Goal: Transaction & Acquisition: Obtain resource

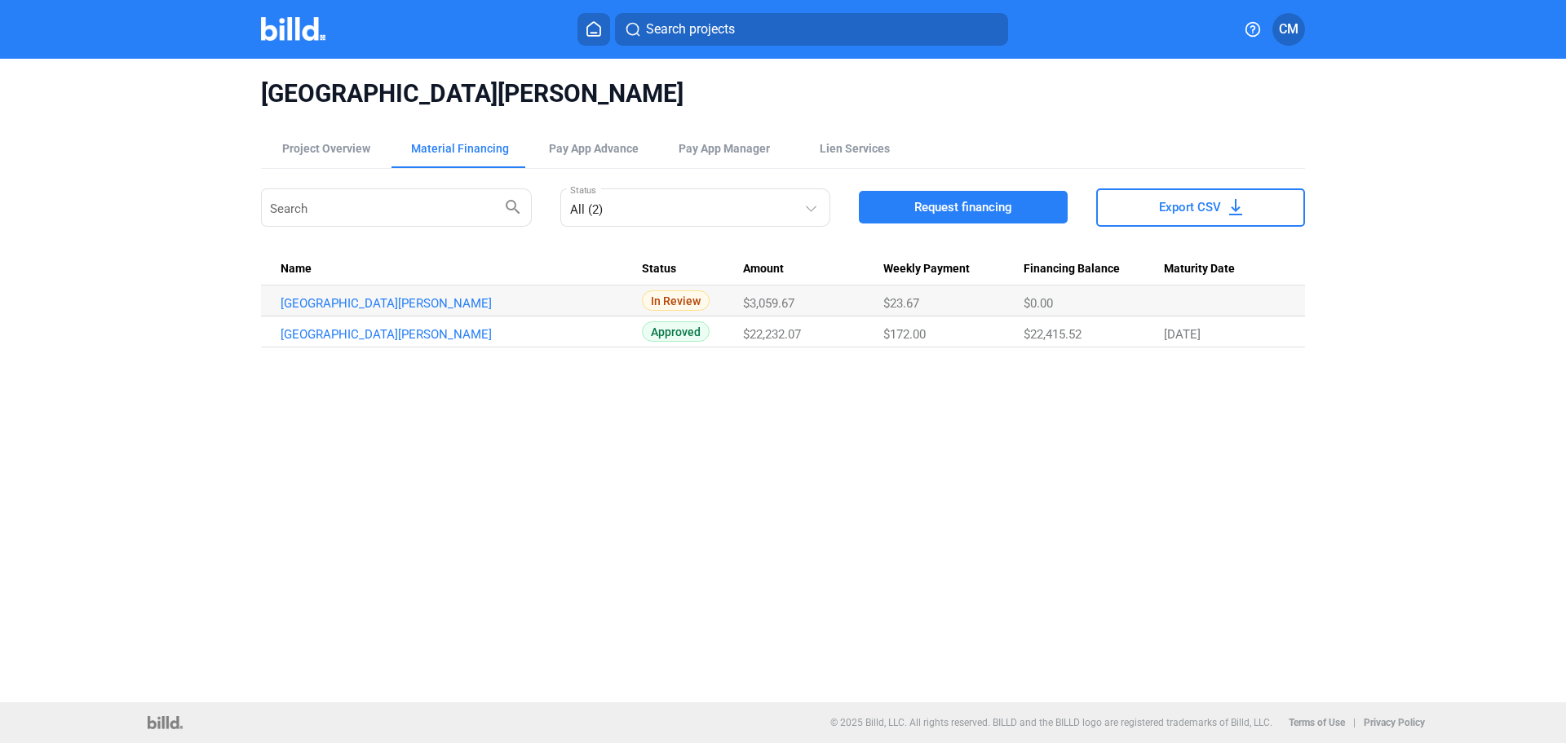
click at [303, 41] on div at bounding box center [310, 29] width 99 height 26
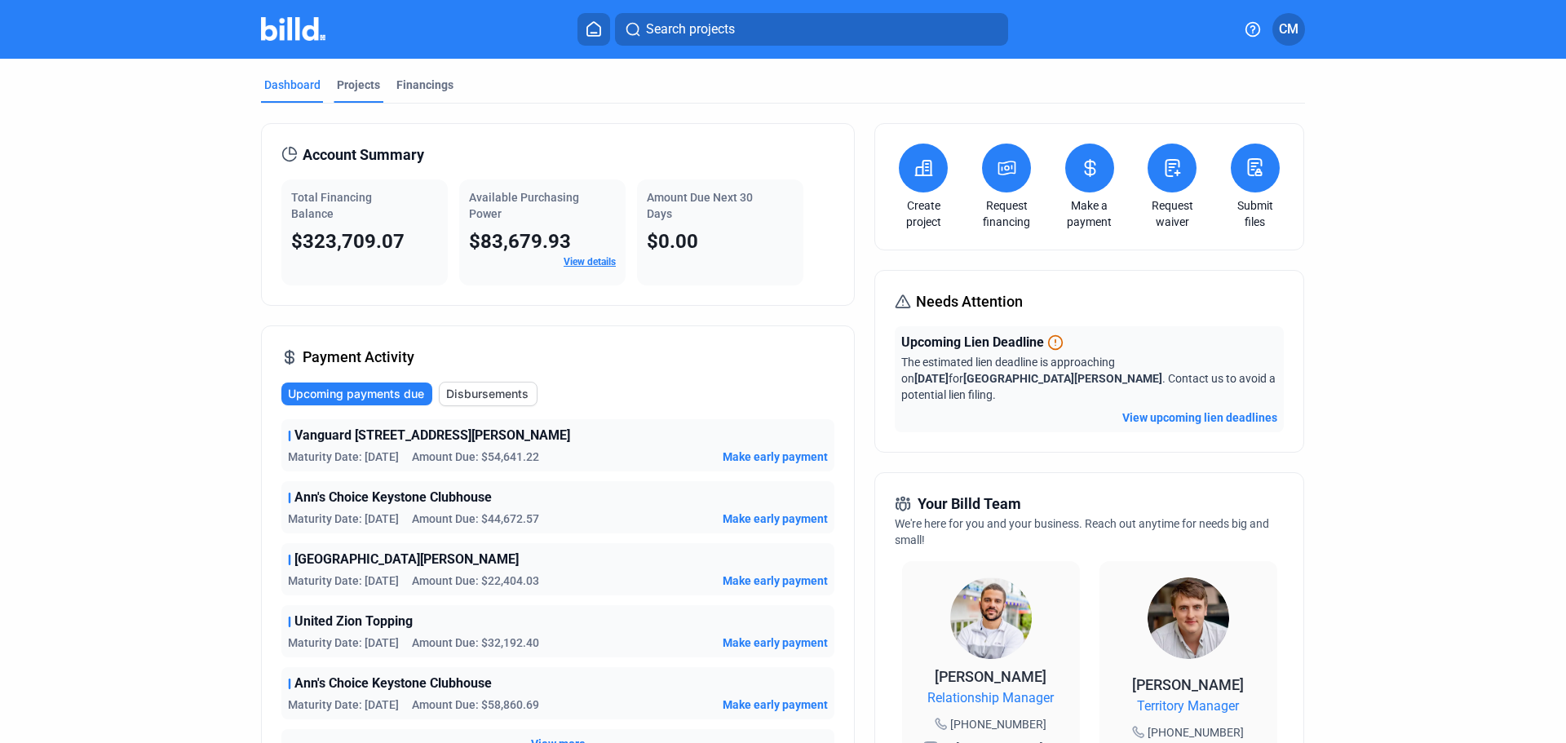
click at [345, 88] on div "Projects" at bounding box center [358, 85] width 43 height 16
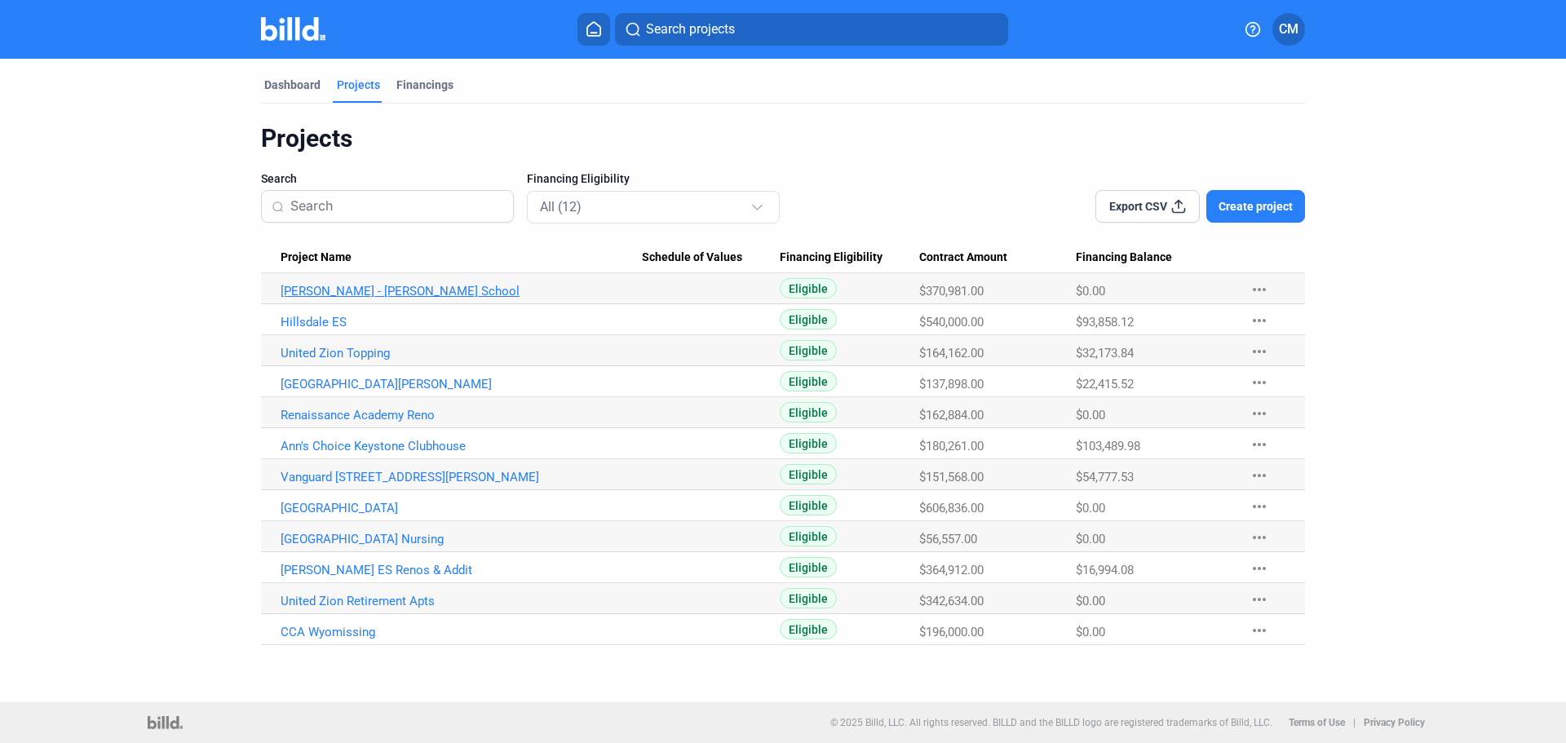
click at [366, 293] on link "[PERSON_NAME] - [PERSON_NAME] School" at bounding box center [461, 291] width 361 height 15
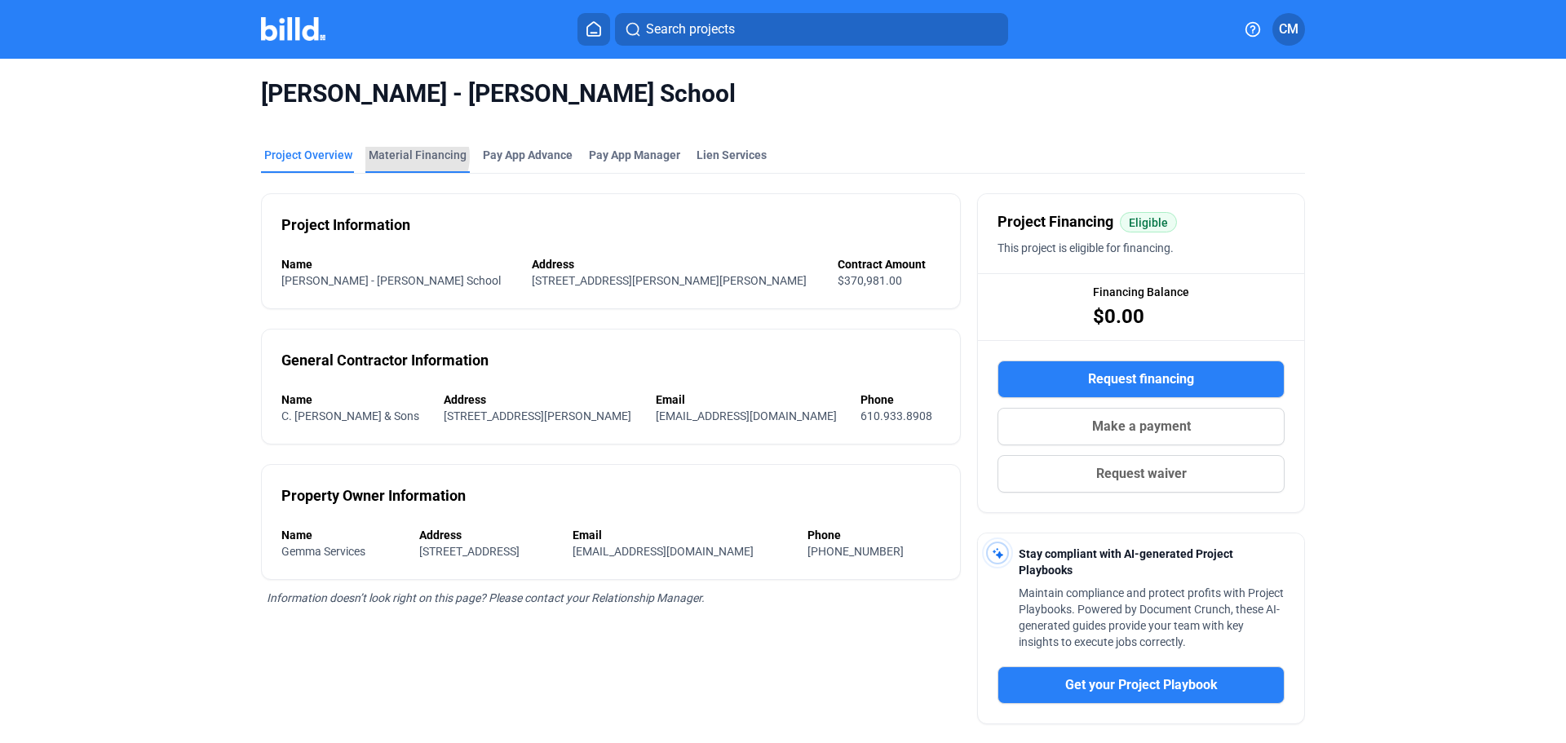
click at [403, 157] on div "Material Financing" at bounding box center [418, 155] width 98 height 16
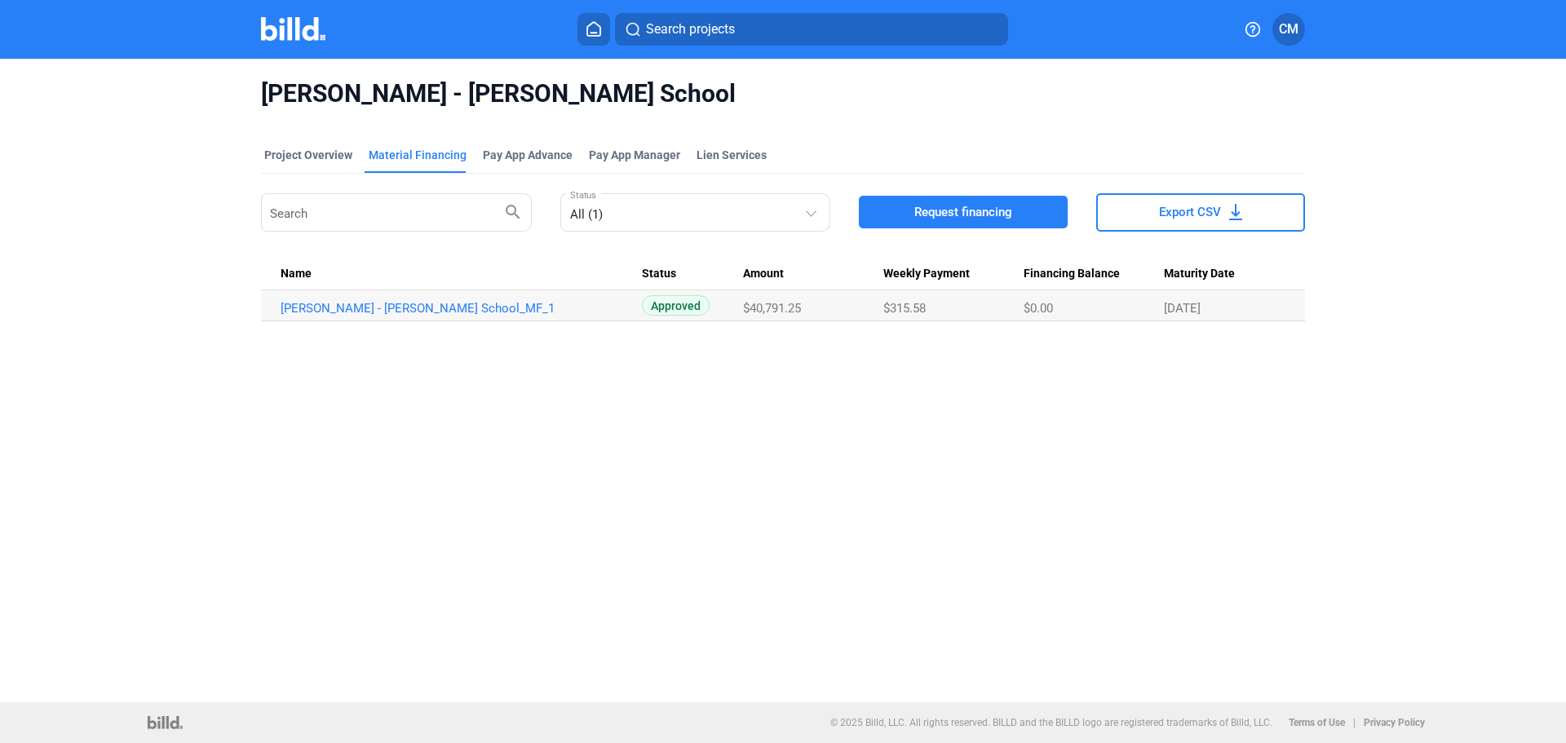
click at [662, 27] on span "Search projects" at bounding box center [690, 30] width 89 height 20
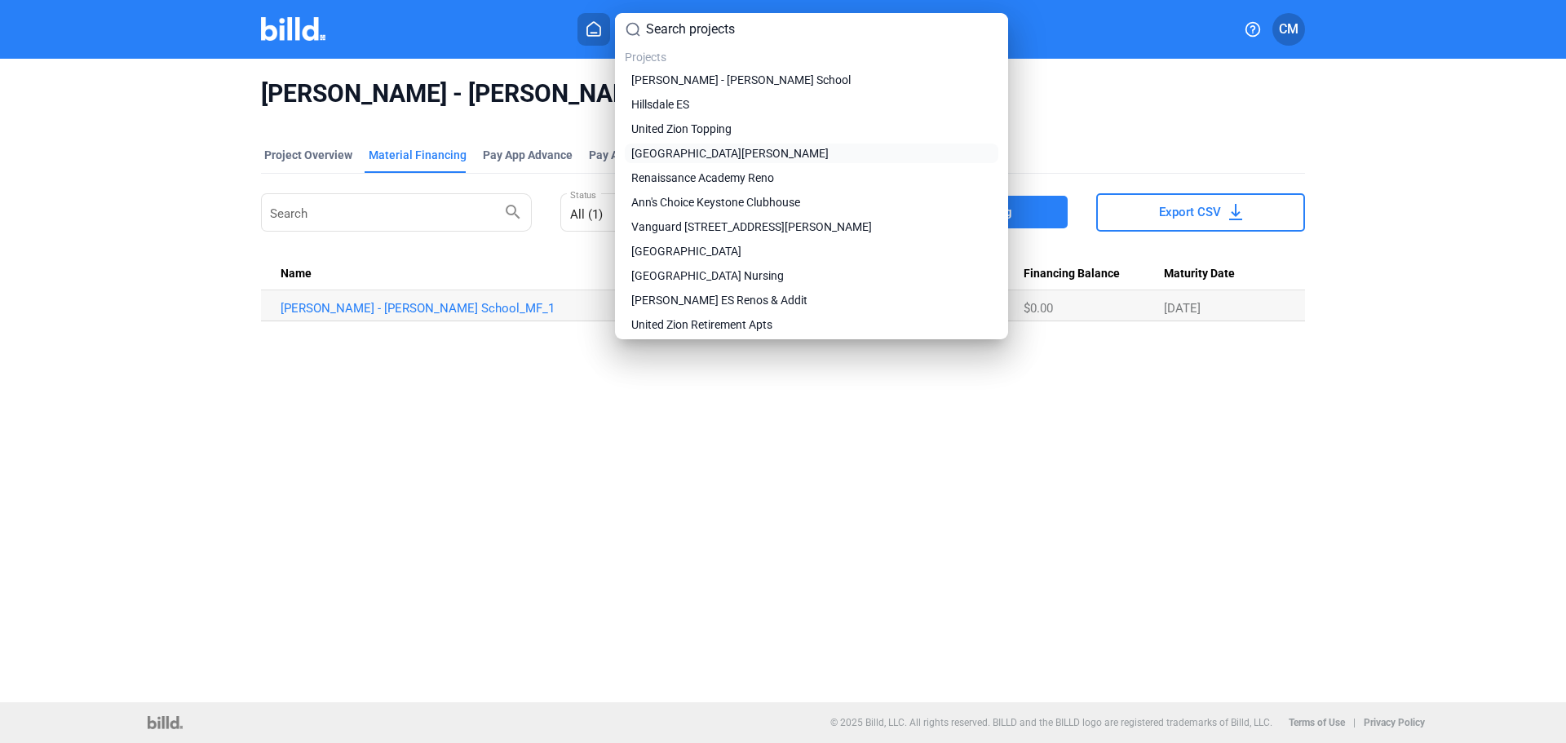
click at [654, 157] on span "[GEOGRAPHIC_DATA][PERSON_NAME]" at bounding box center [729, 153] width 197 height 16
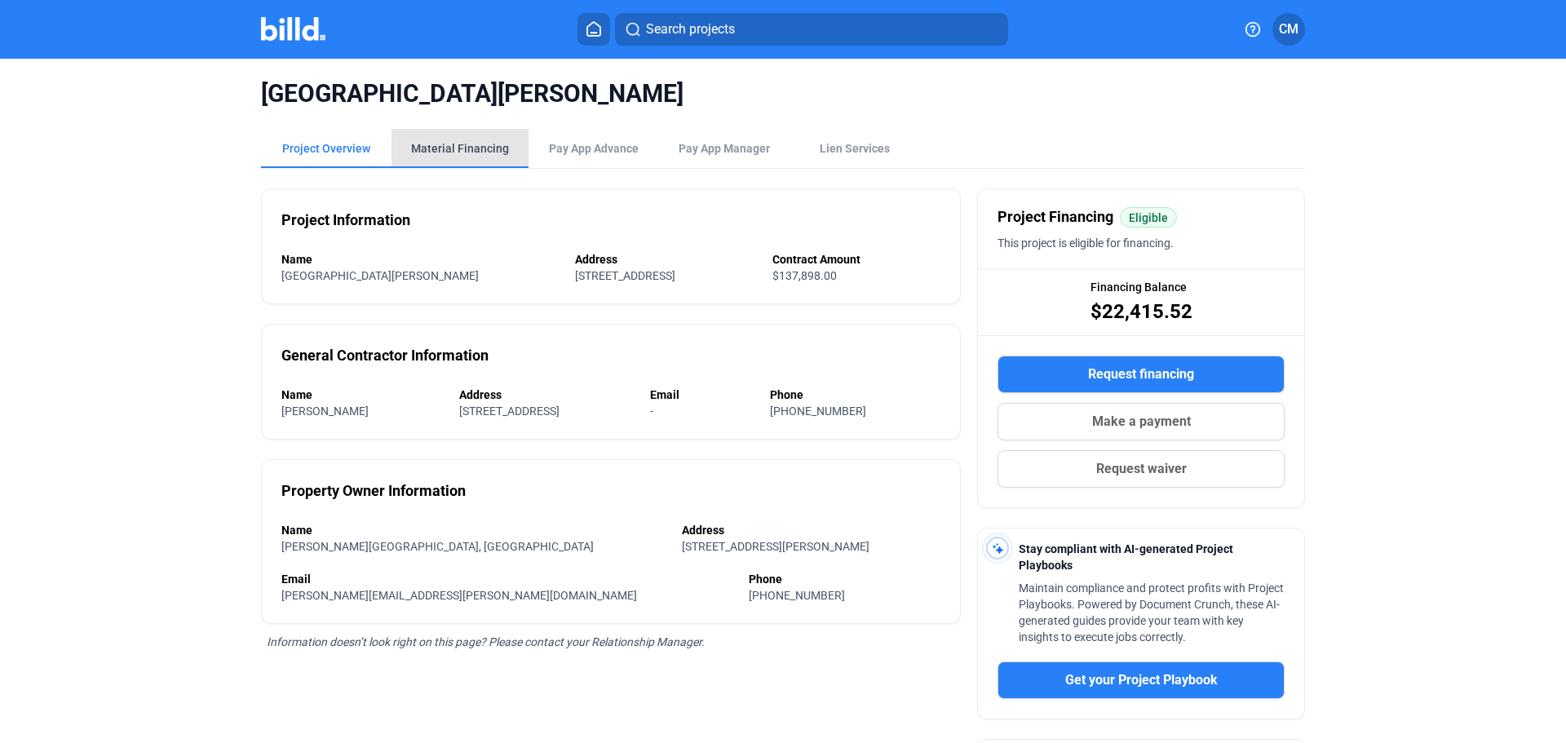
click at [457, 140] on div "Material Financing" at bounding box center [460, 148] width 98 height 16
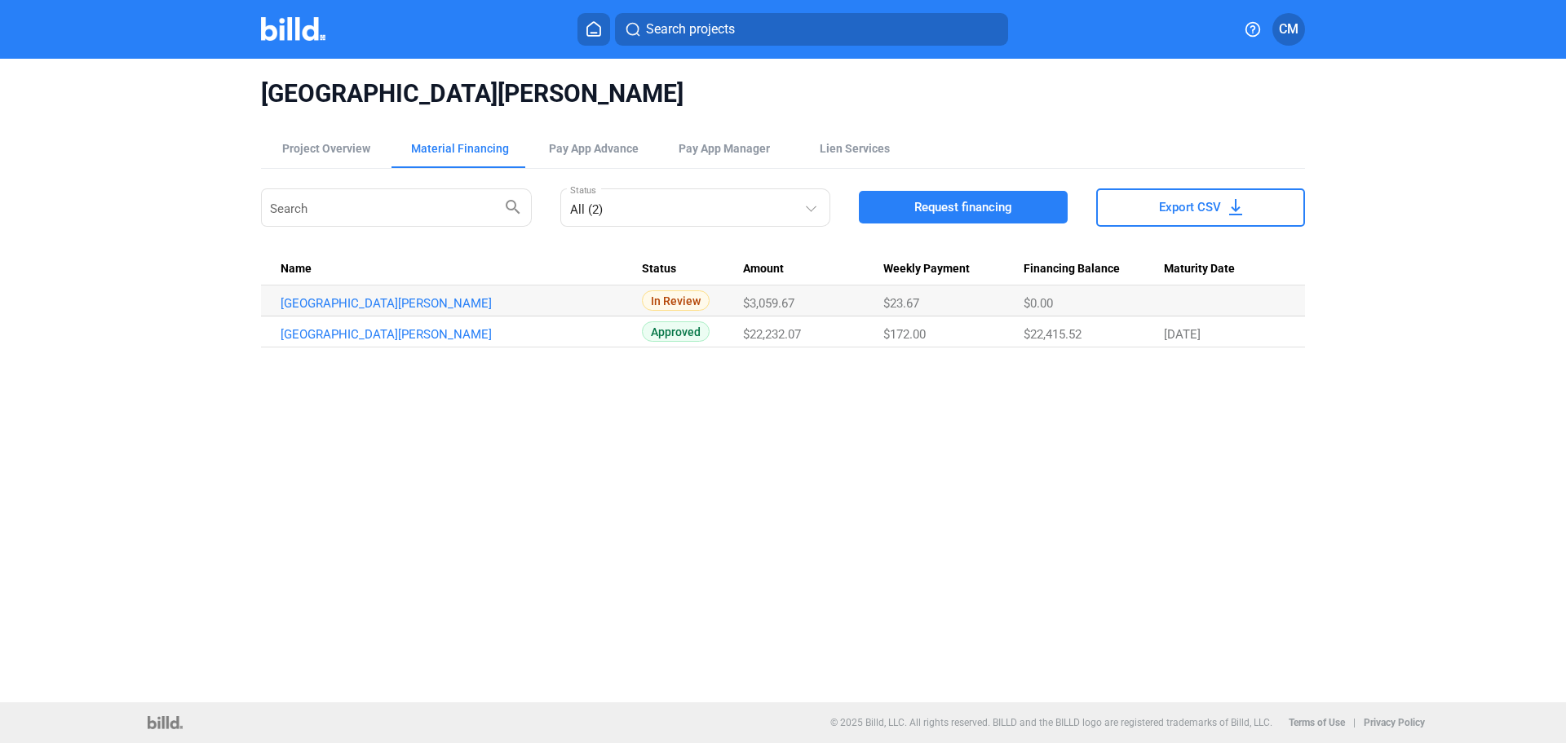
click at [666, 29] on span "Search projects" at bounding box center [690, 30] width 89 height 20
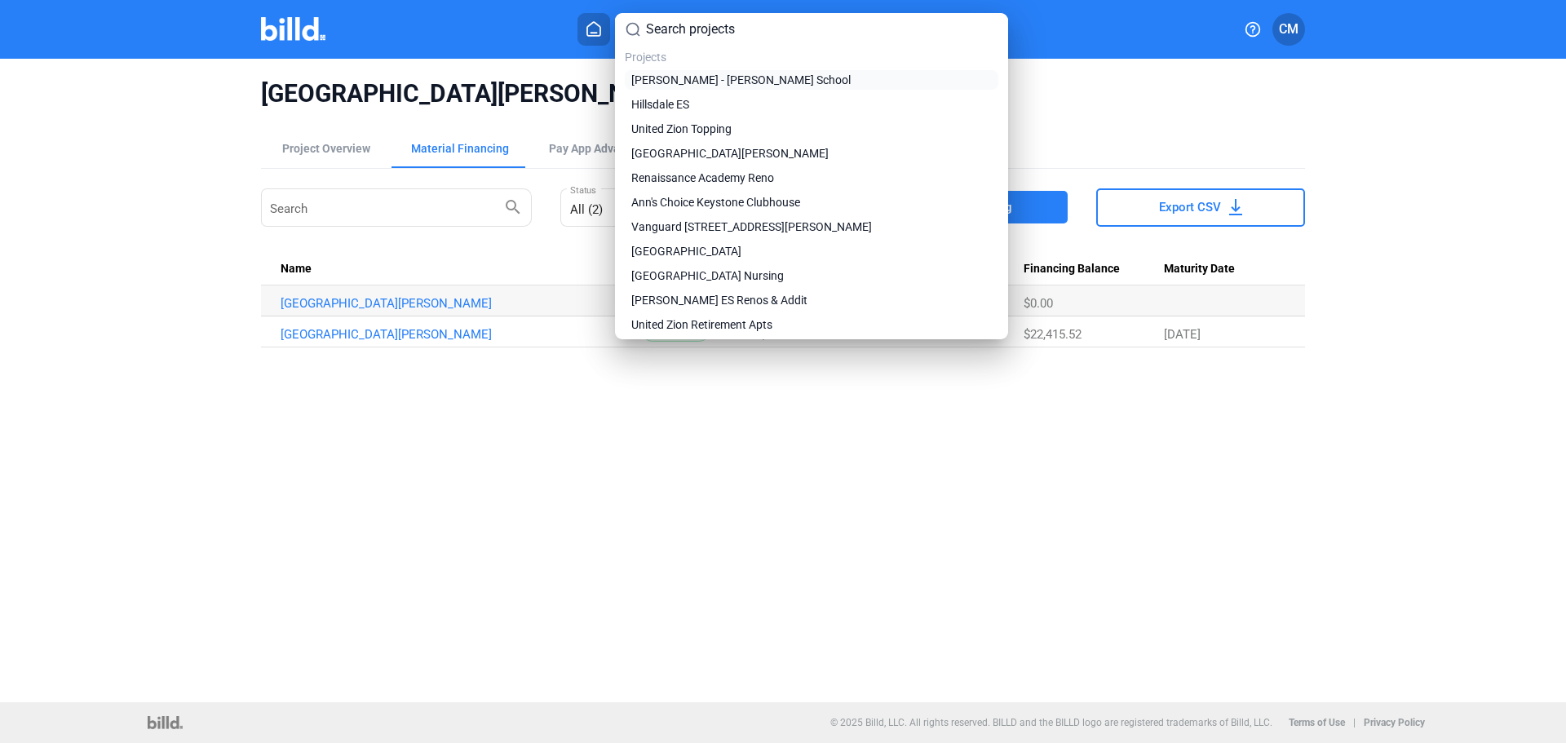
click at [677, 82] on span "[PERSON_NAME] - [PERSON_NAME] School" at bounding box center [740, 80] width 219 height 16
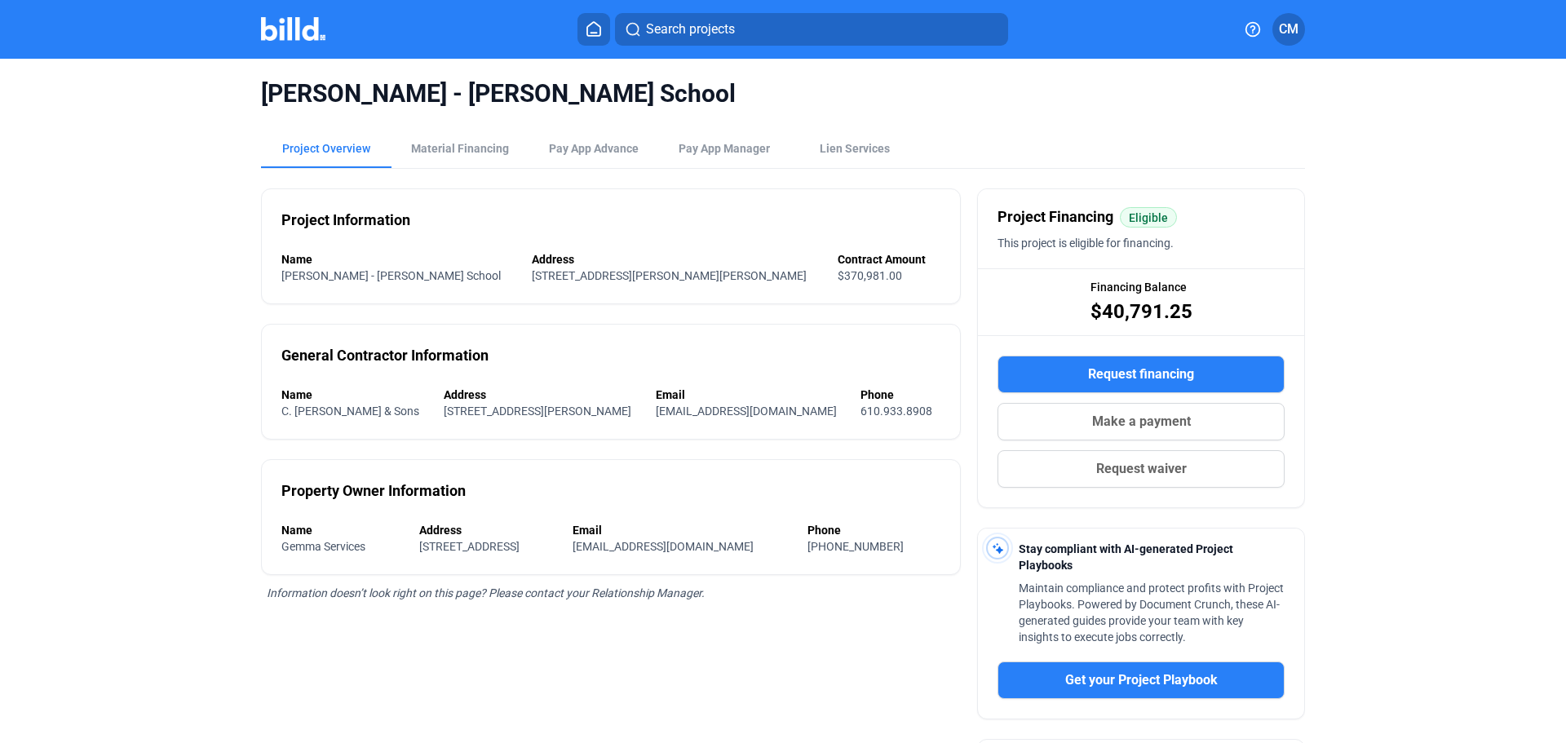
click at [1063, 373] on button "Request financing" at bounding box center [1141, 375] width 287 height 38
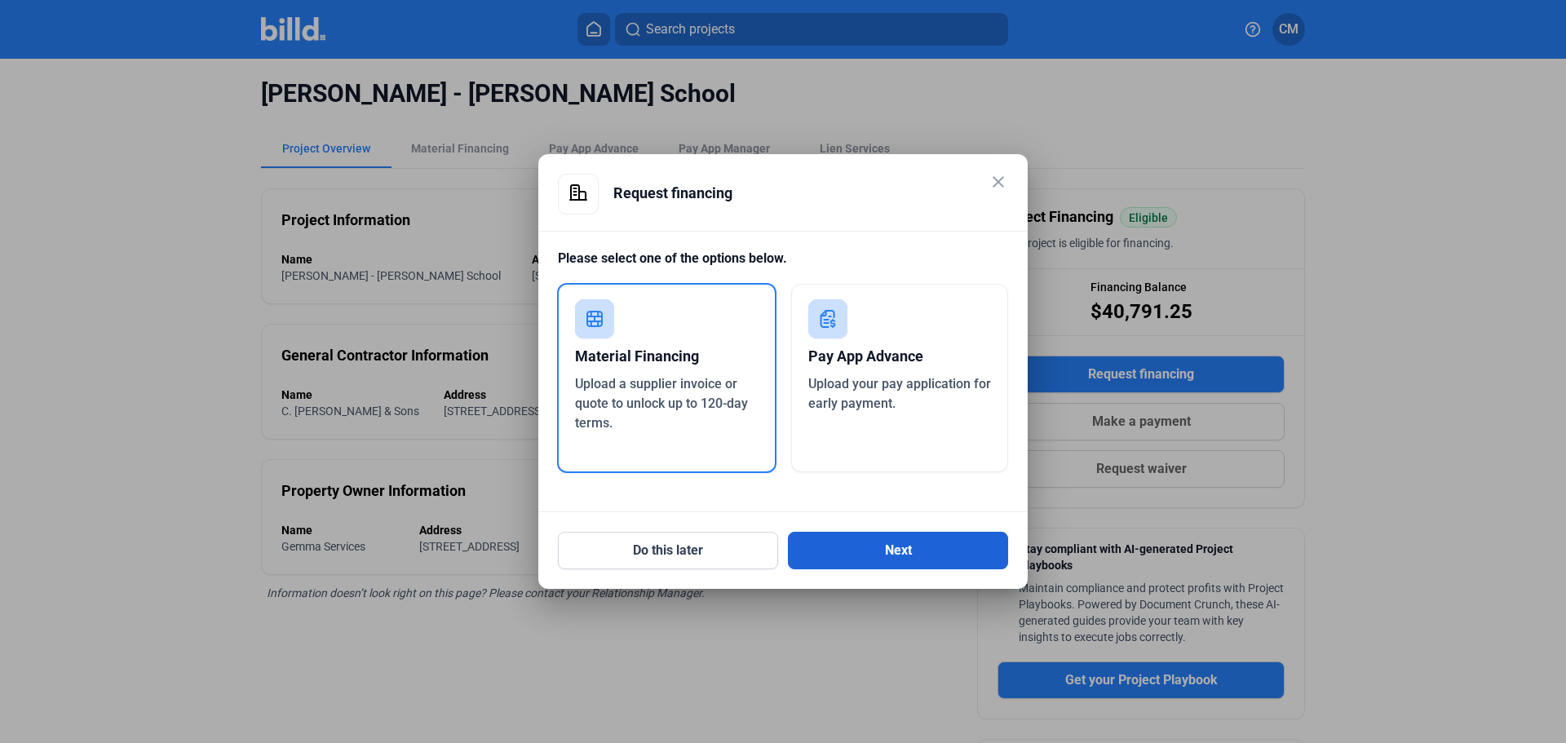
click at [883, 556] on button "Next" at bounding box center [898, 551] width 220 height 38
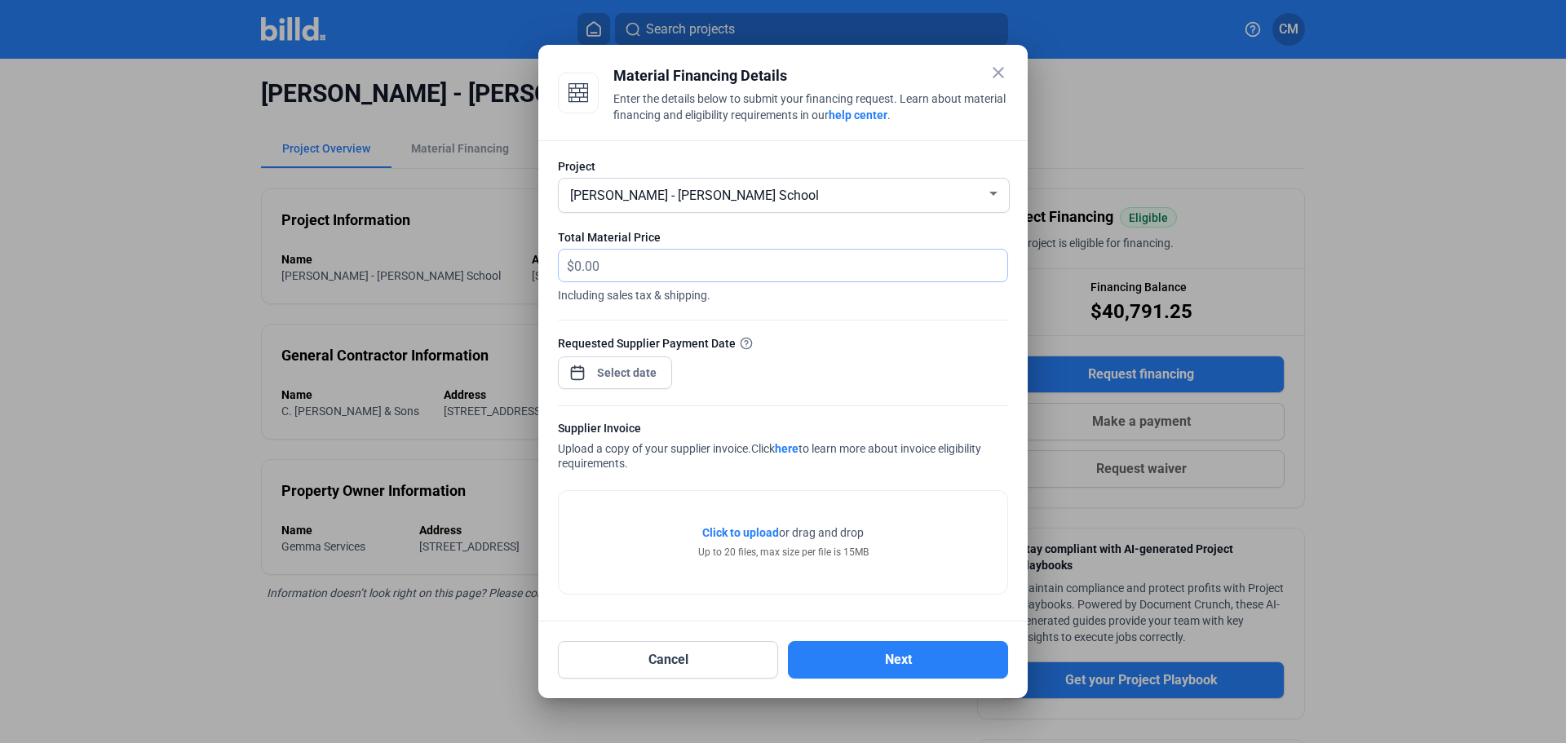
drag, startPoint x: 677, startPoint y: 272, endPoint x: 493, endPoint y: 271, distance: 184.3
click at [494, 270] on div "close Material Financing Details Enter the details below to submit your financi…" at bounding box center [783, 371] width 1566 height 743
type input "10,133.70"
click at [571, 375] on span "Open calendar" at bounding box center [577, 364] width 39 height 39
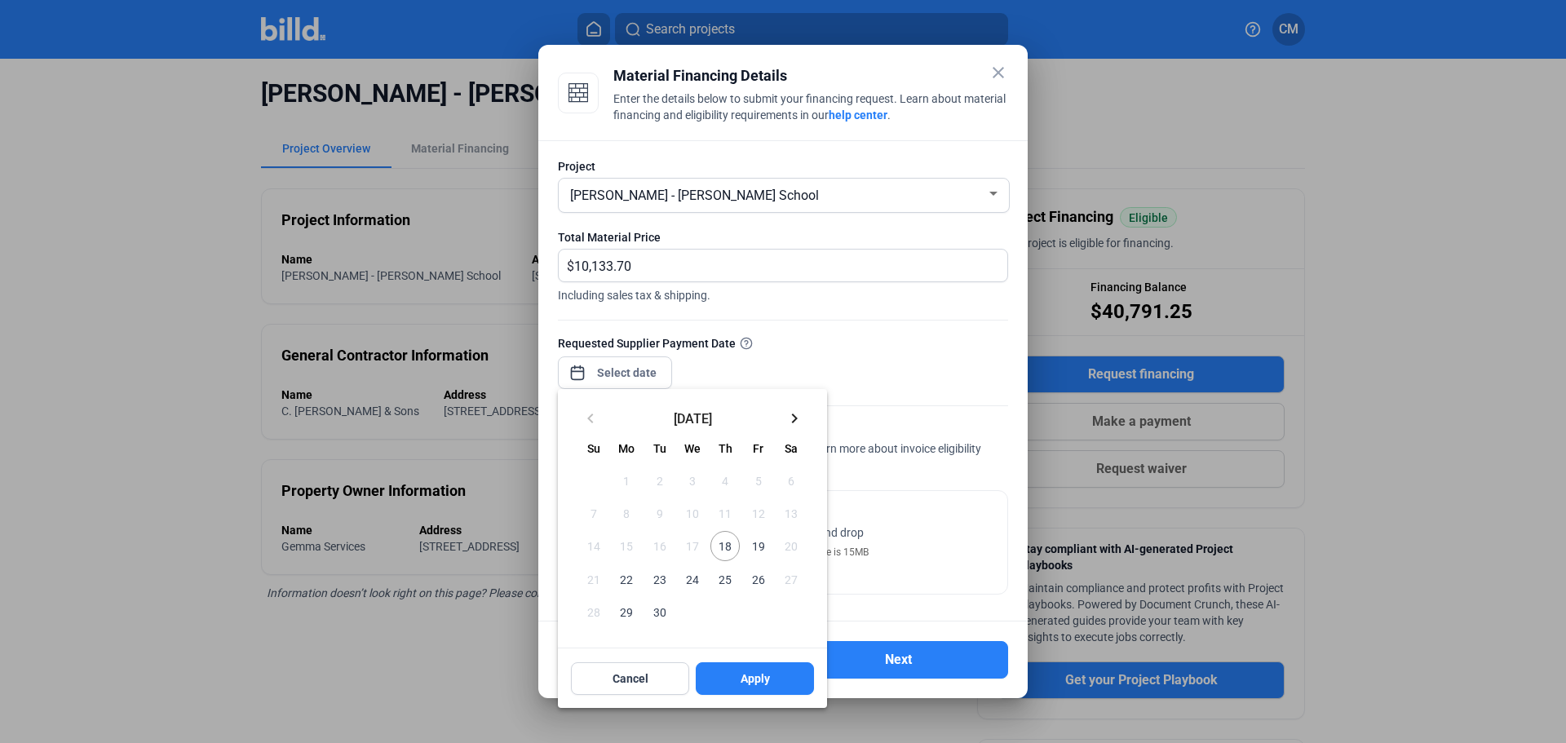
click at [729, 549] on span "18" at bounding box center [724, 545] width 29 height 29
click at [747, 671] on span "Apply" at bounding box center [755, 678] width 29 height 16
type input "[DATE]"
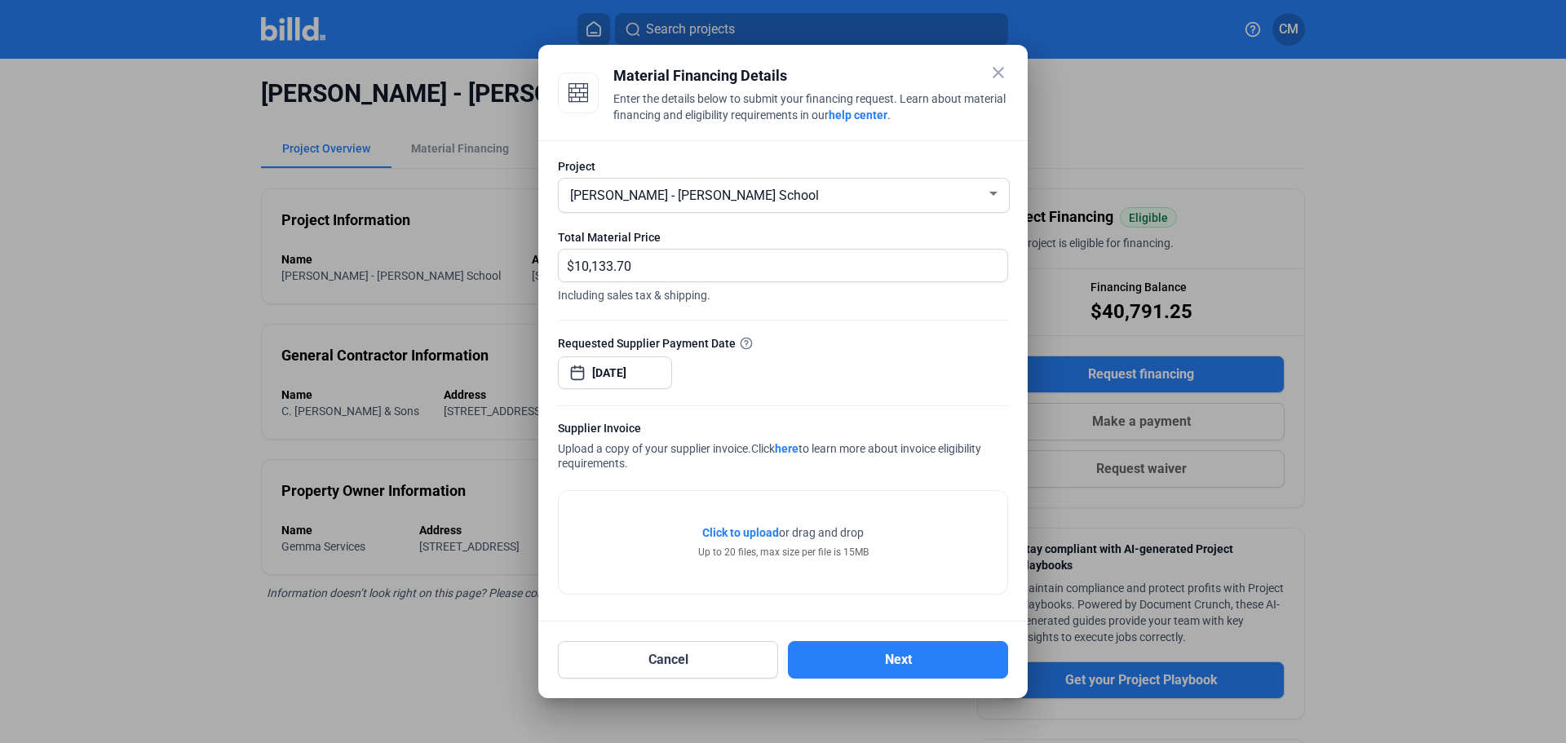
click at [743, 536] on span "Click to upload" at bounding box center [740, 532] width 77 height 13
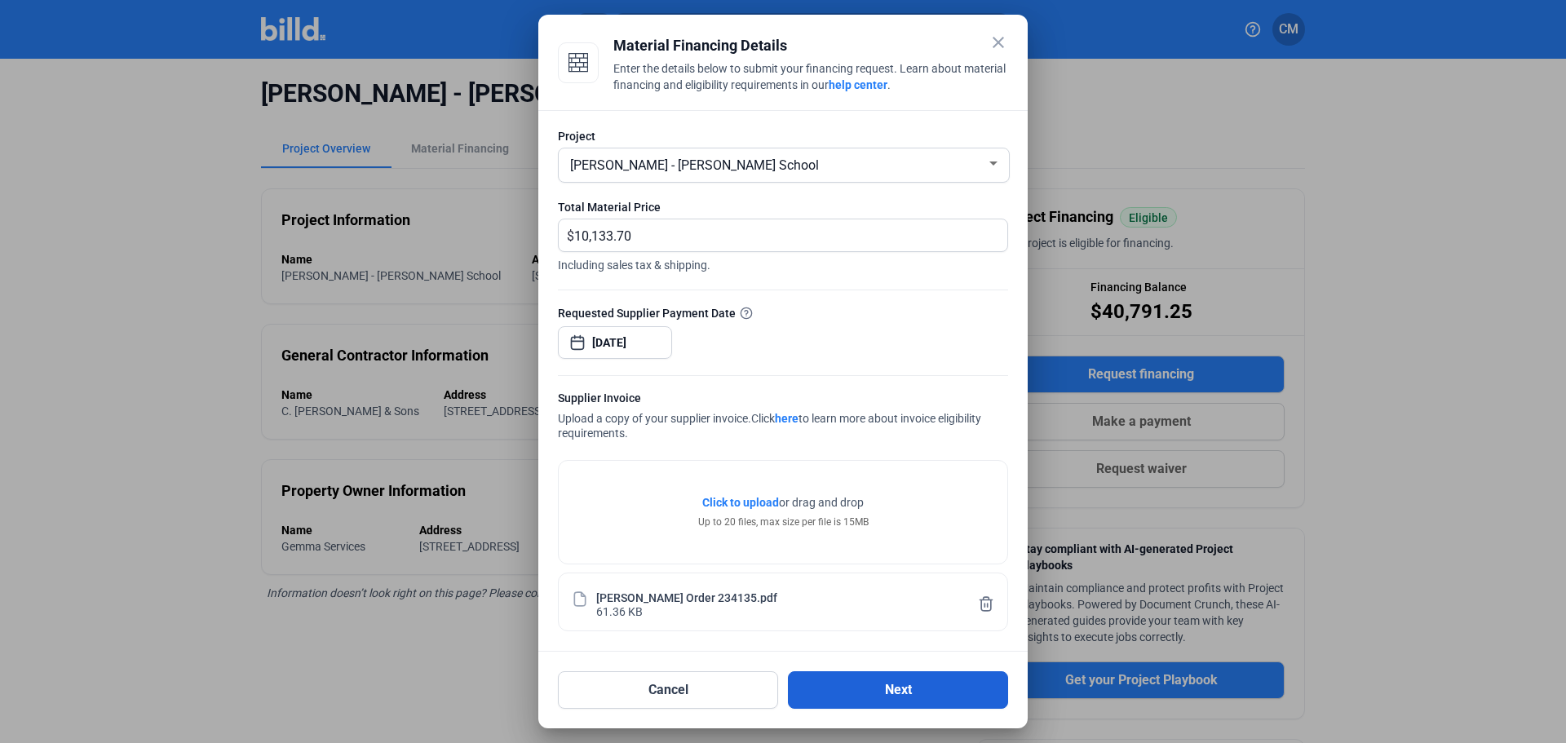
click at [870, 699] on button "Next" at bounding box center [898, 690] width 220 height 38
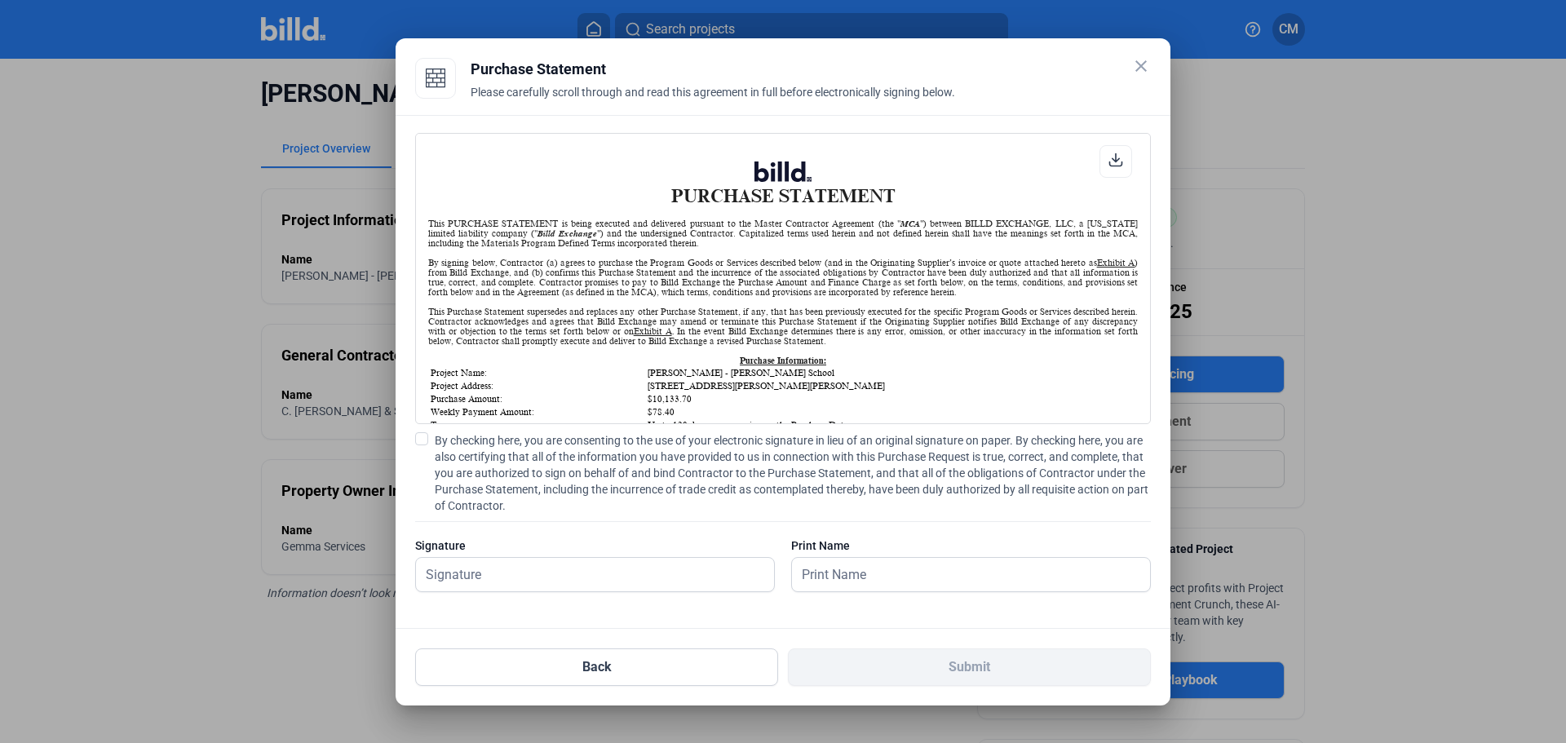
scroll to position [1, 0]
click at [428, 441] on label "By checking here, you are consenting to the use of your electronic signature in…" at bounding box center [783, 473] width 736 height 82
click at [0, 0] on input "By checking here, you are consenting to the use of your electronic signature in…" at bounding box center [0, 0] width 0 height 0
click at [484, 573] on input "text" at bounding box center [586, 574] width 340 height 33
type input "[PERSON_NAME]"
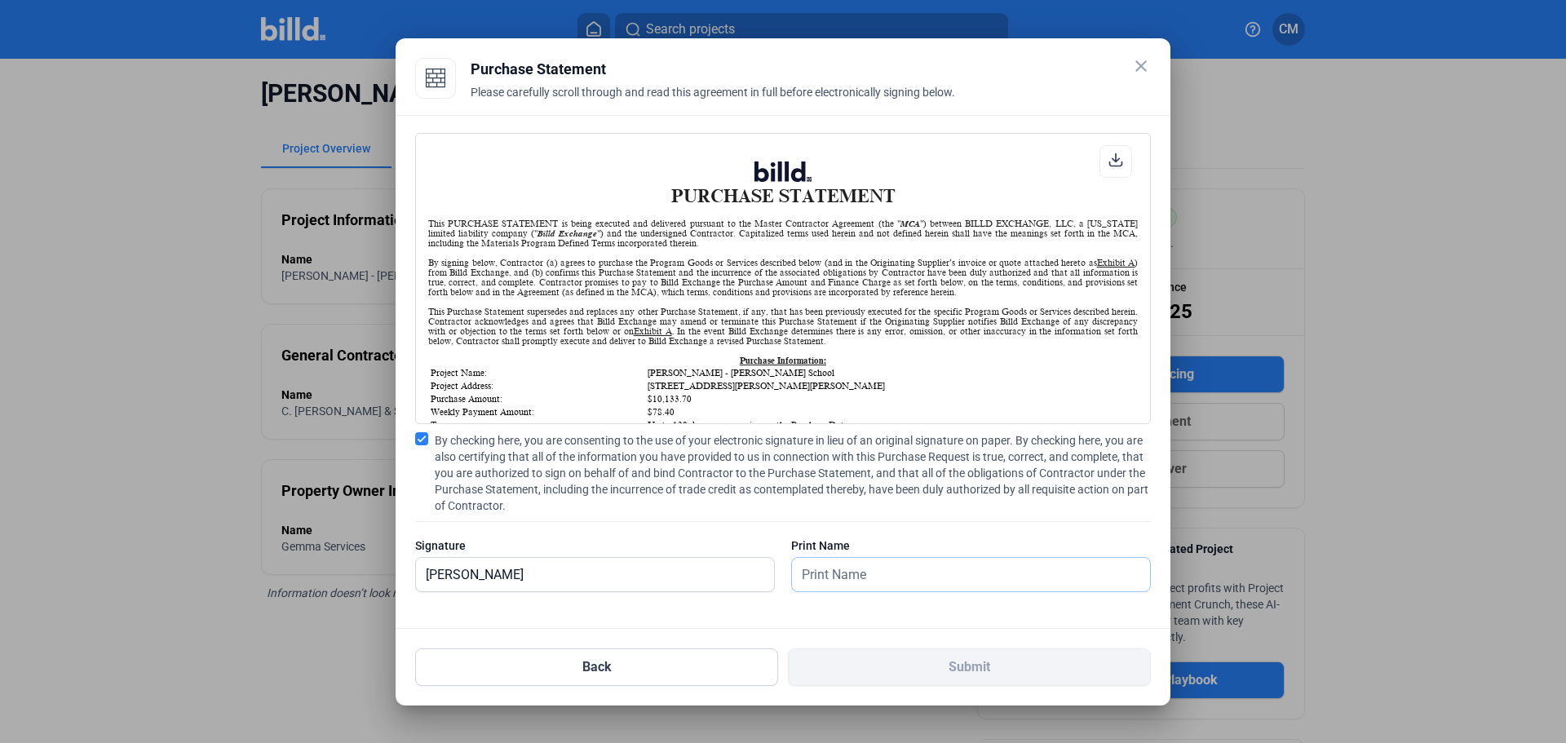
type input "[PERSON_NAME]"
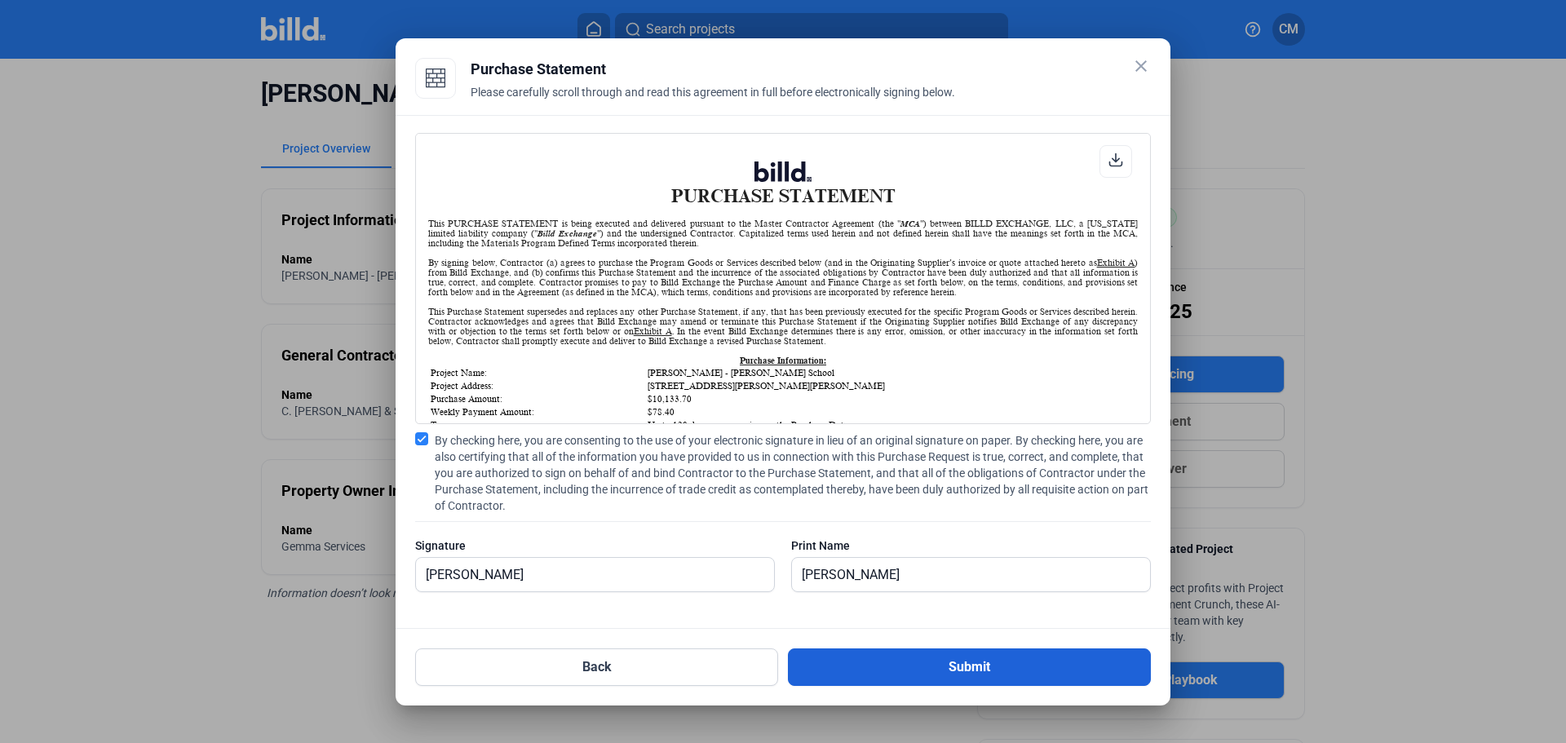
click at [925, 661] on button "Submit" at bounding box center [969, 667] width 363 height 38
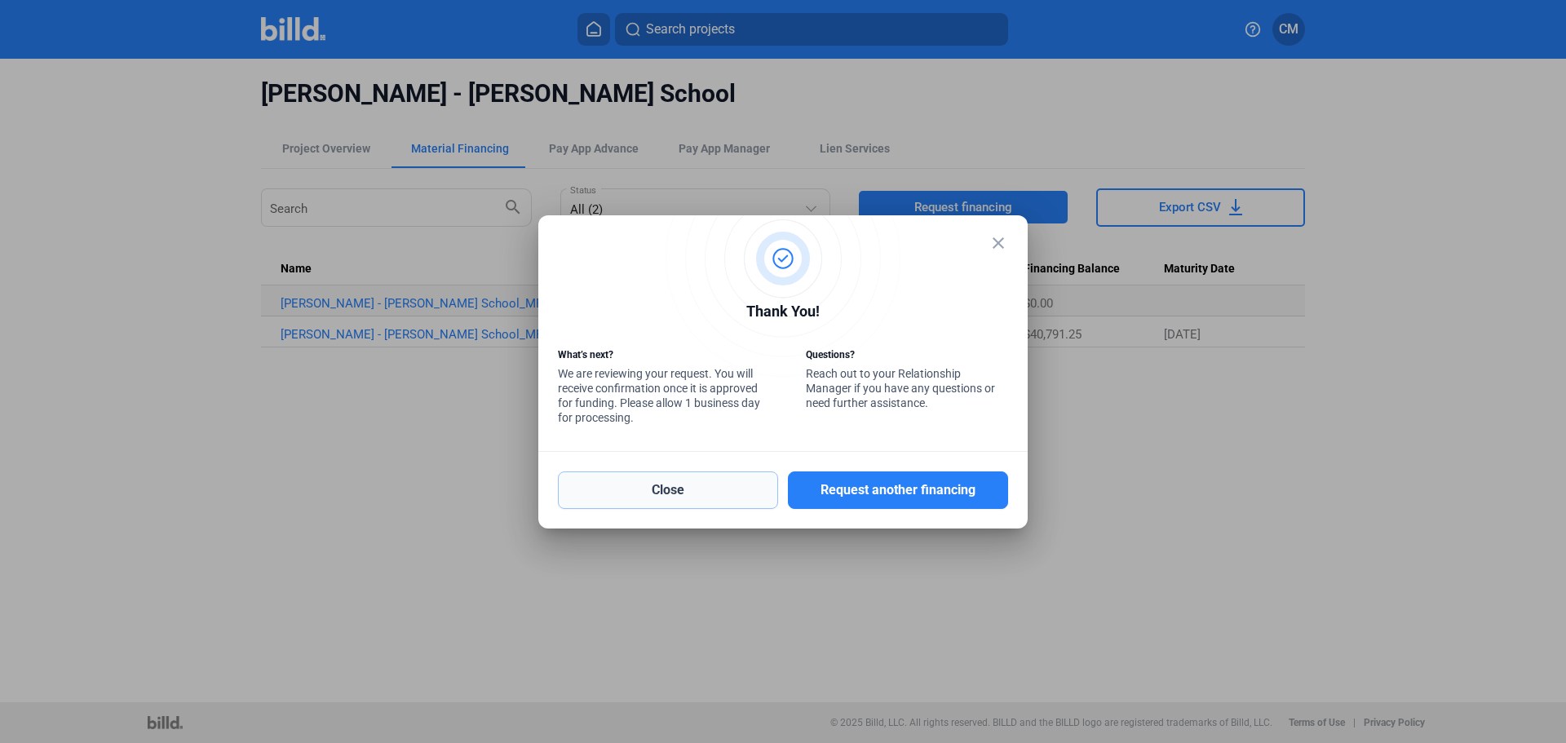
click at [684, 491] on button "Close" at bounding box center [668, 490] width 220 height 38
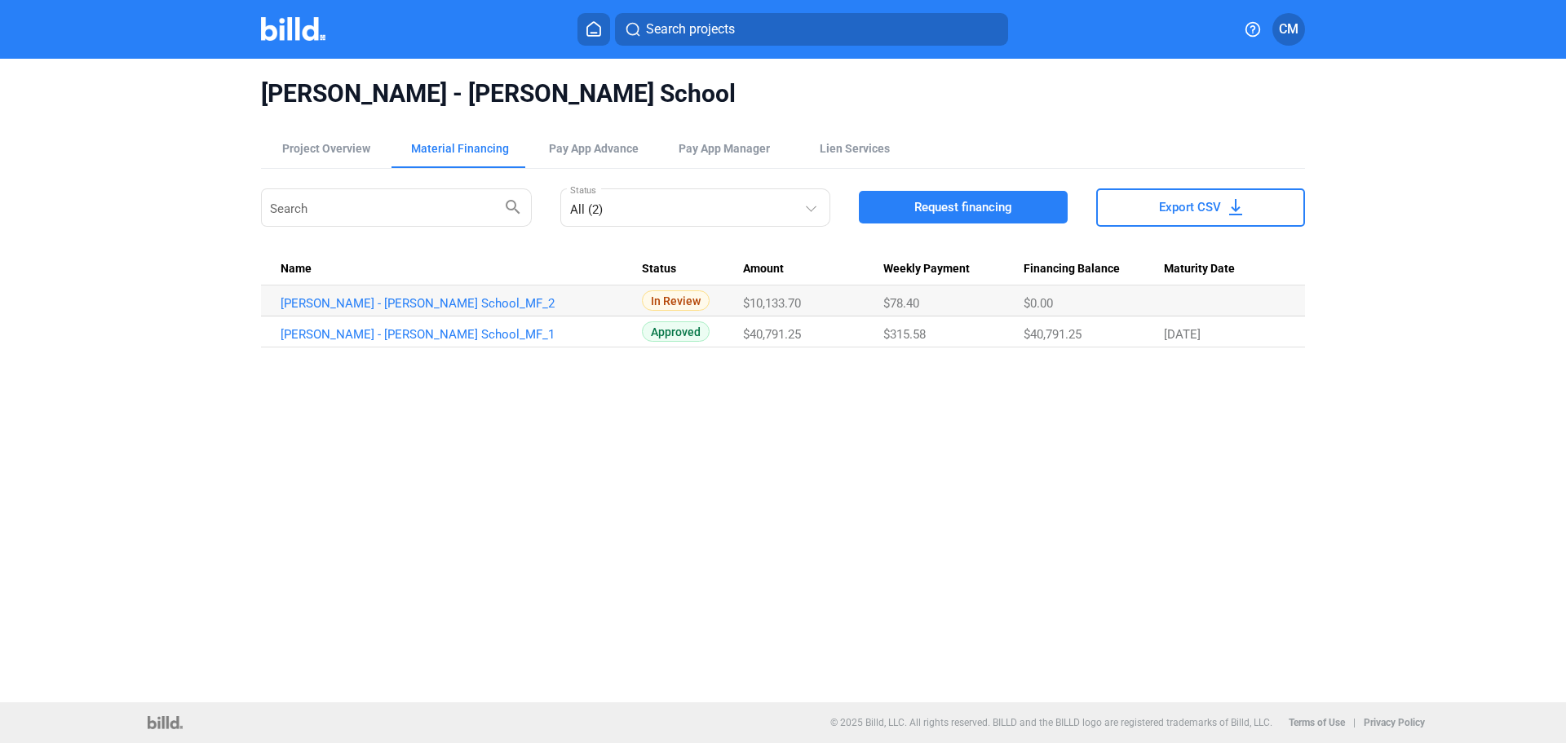
click at [684, 37] on span "Search projects" at bounding box center [690, 30] width 89 height 20
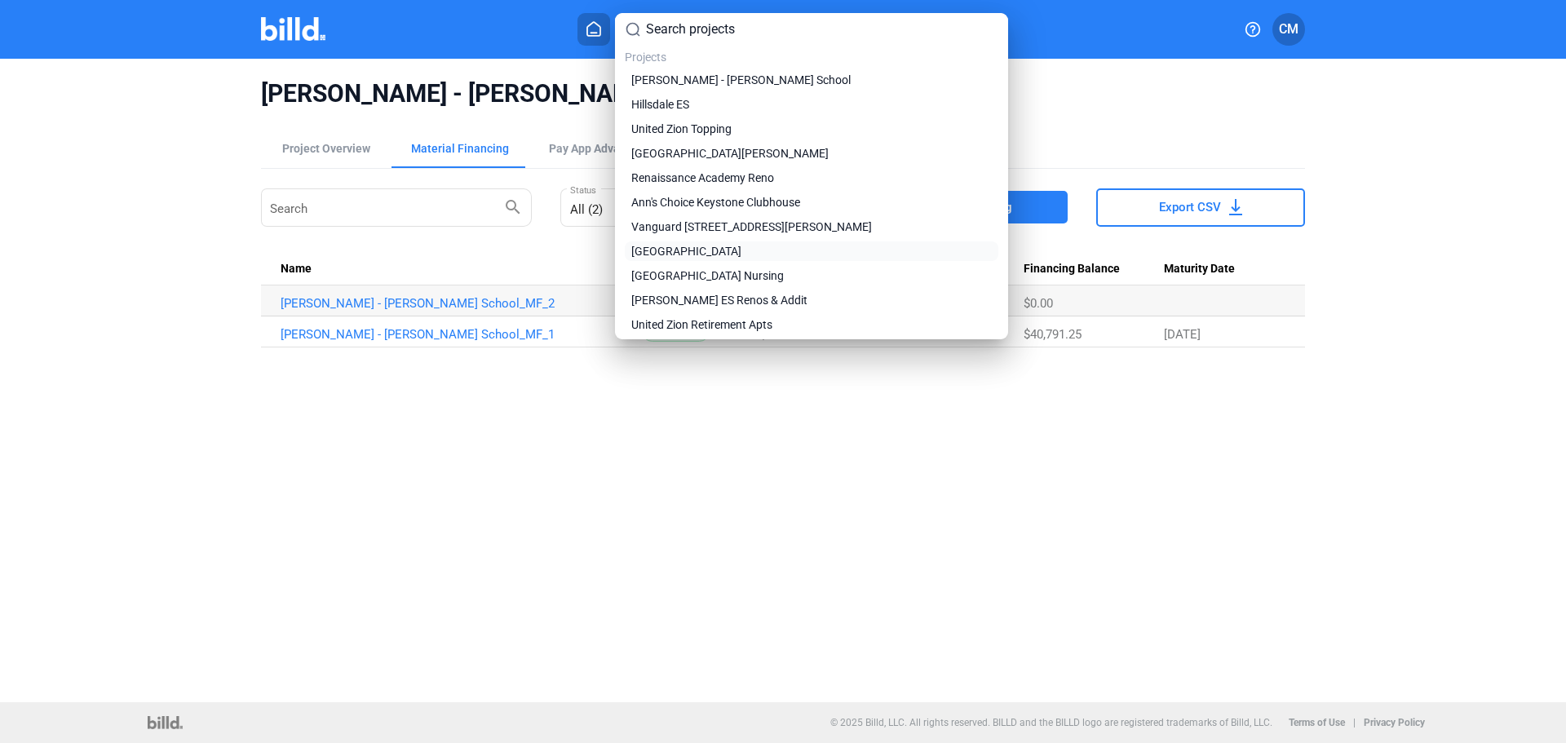
click at [676, 249] on span "[GEOGRAPHIC_DATA]" at bounding box center [686, 251] width 110 height 16
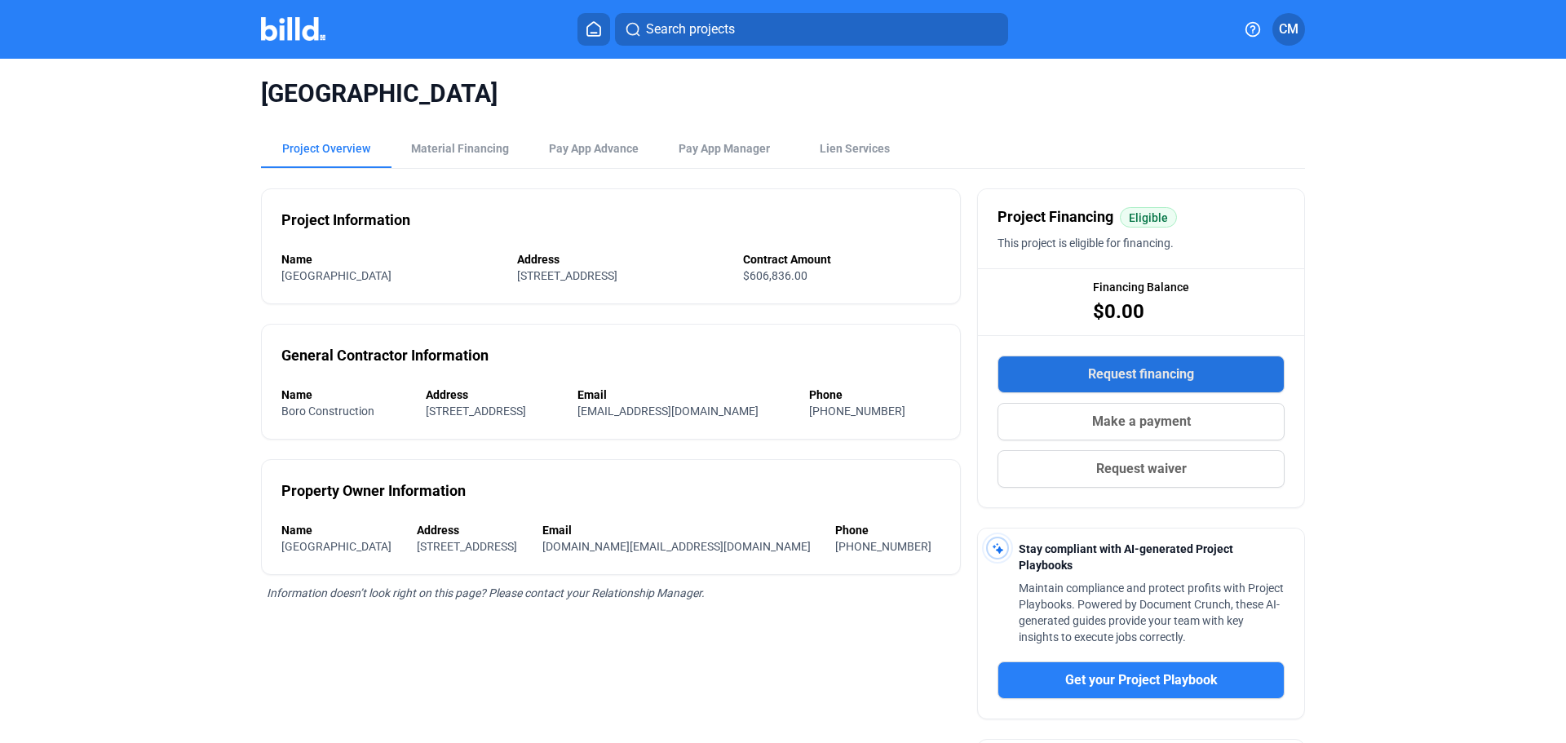
click at [1117, 379] on span "Request financing" at bounding box center [1141, 375] width 106 height 20
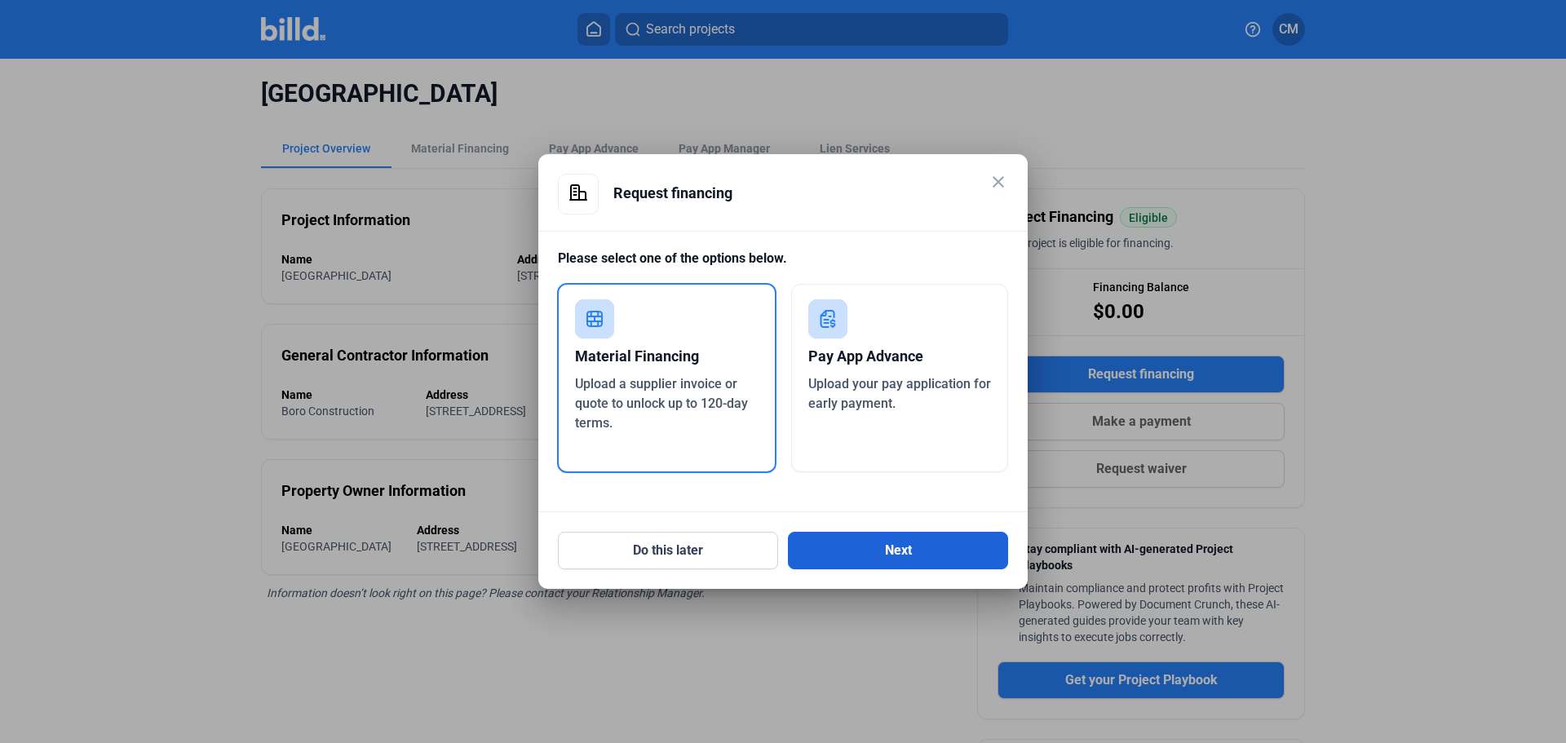
click at [871, 542] on button "Next" at bounding box center [898, 551] width 220 height 38
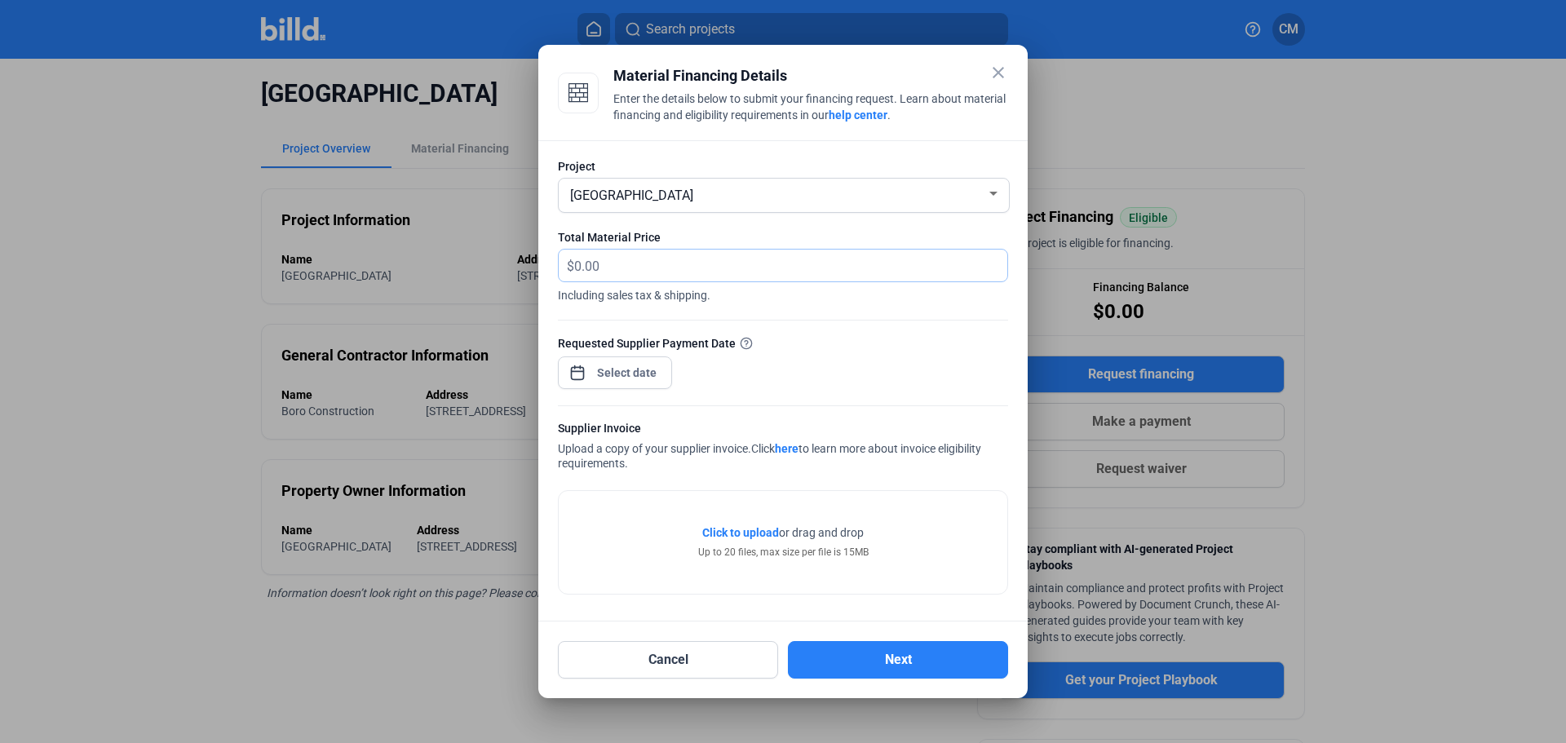
click at [666, 268] on input "text" at bounding box center [790, 266] width 433 height 32
type input "17,434.95"
click at [630, 371] on div "close Material Financing Details Enter the details below to submit your financi…" at bounding box center [783, 371] width 1566 height 743
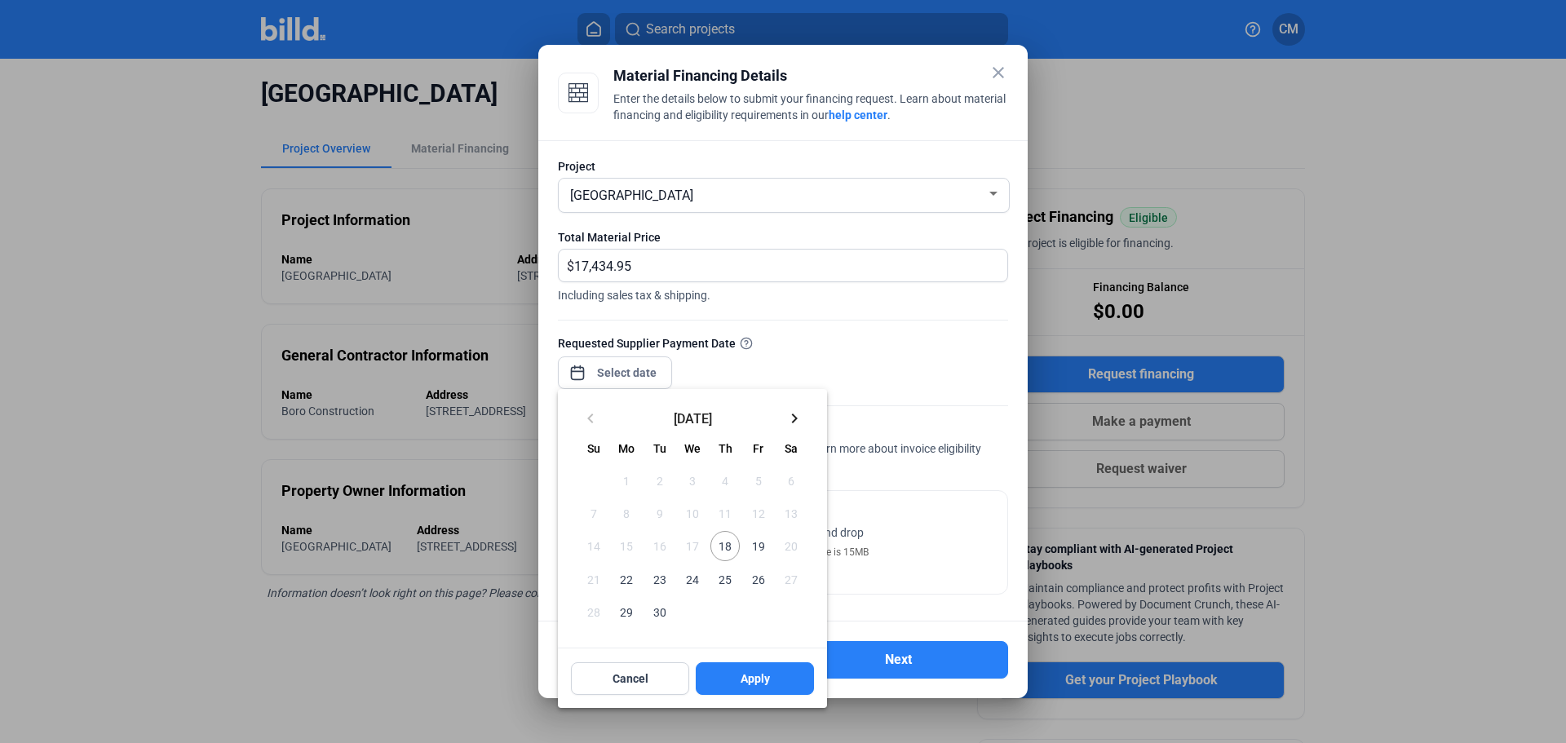
click at [727, 542] on span "18" at bounding box center [724, 545] width 29 height 29
click at [751, 680] on span "Apply" at bounding box center [755, 678] width 29 height 16
type input "[DATE]"
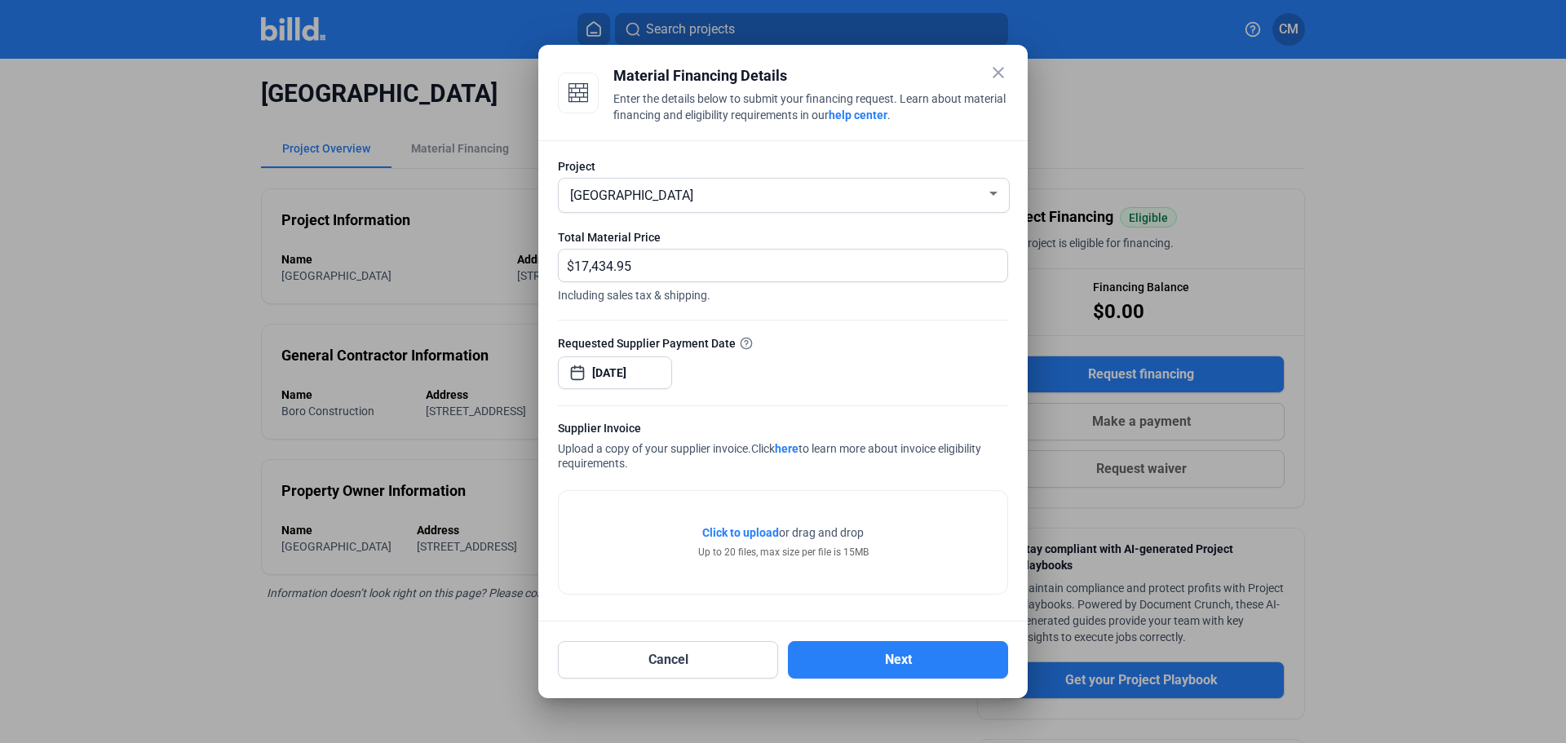
click at [752, 536] on span "Click to upload" at bounding box center [740, 532] width 77 height 13
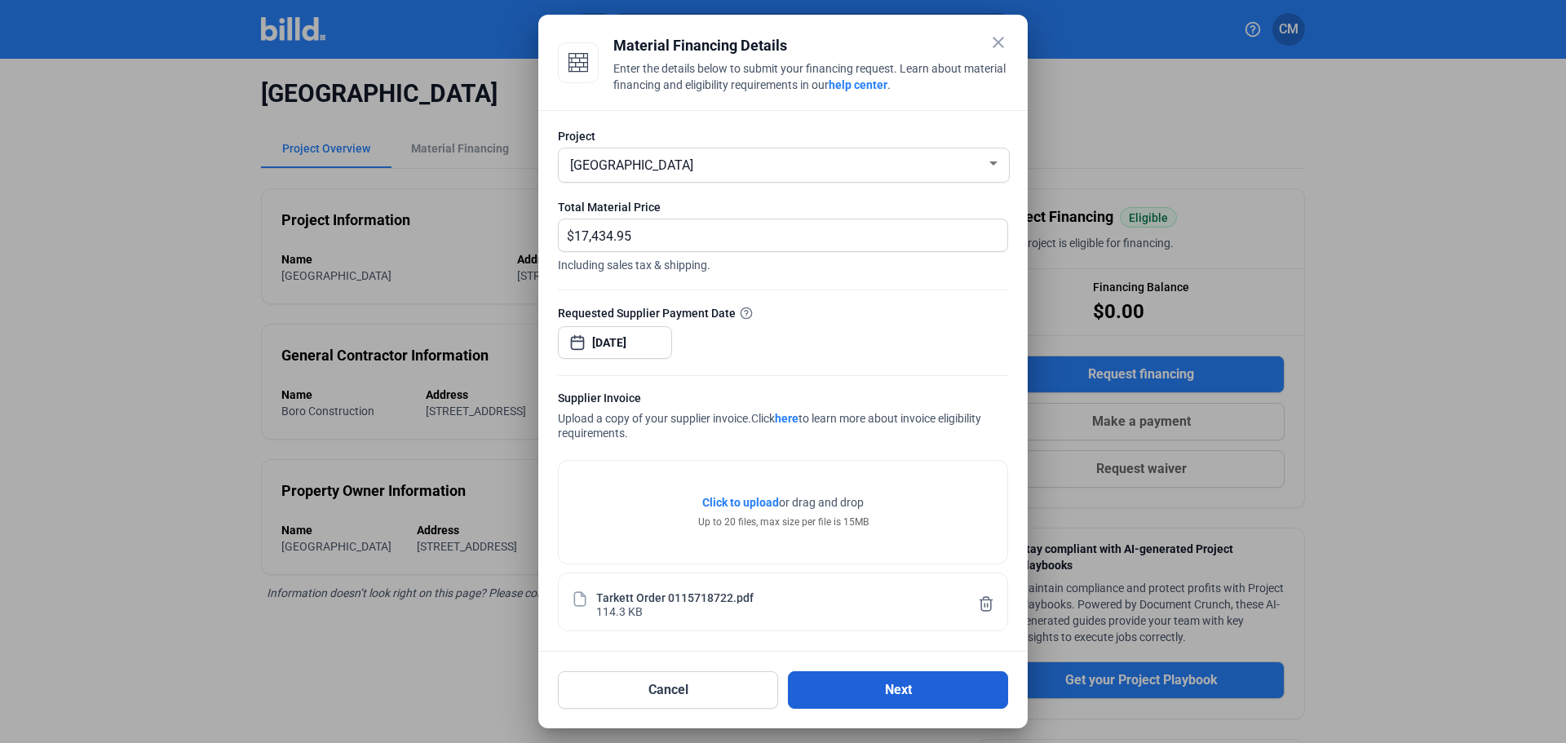
click at [871, 684] on button "Next" at bounding box center [898, 690] width 220 height 38
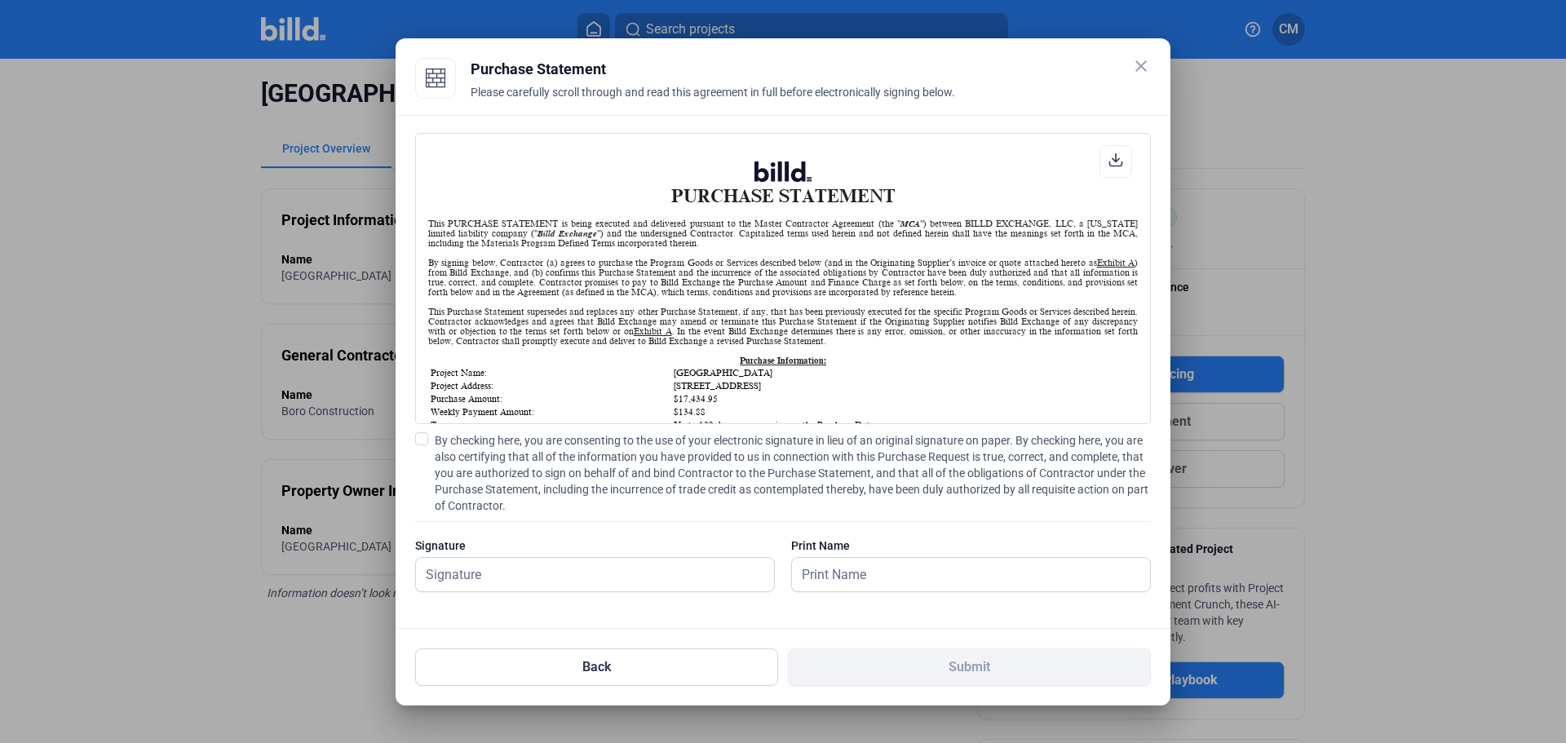
scroll to position [1, 0]
click at [417, 436] on span at bounding box center [421, 438] width 13 height 13
click at [0, 0] on input "By checking here, you are consenting to the use of your electronic signature in…" at bounding box center [0, 0] width 0 height 0
click at [505, 573] on input "text" at bounding box center [586, 574] width 340 height 33
type input "[PERSON_NAME]"
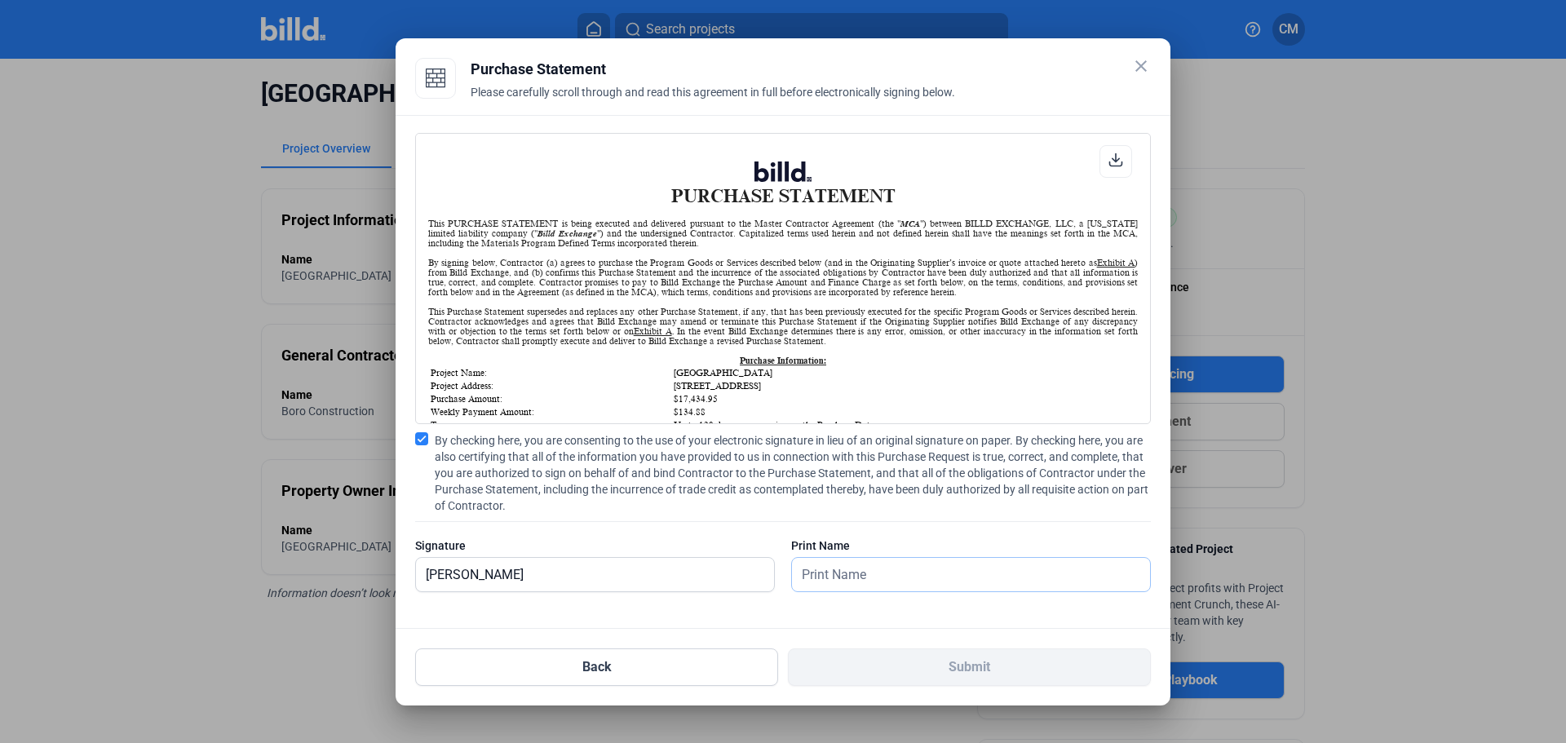
type input "[PERSON_NAME]"
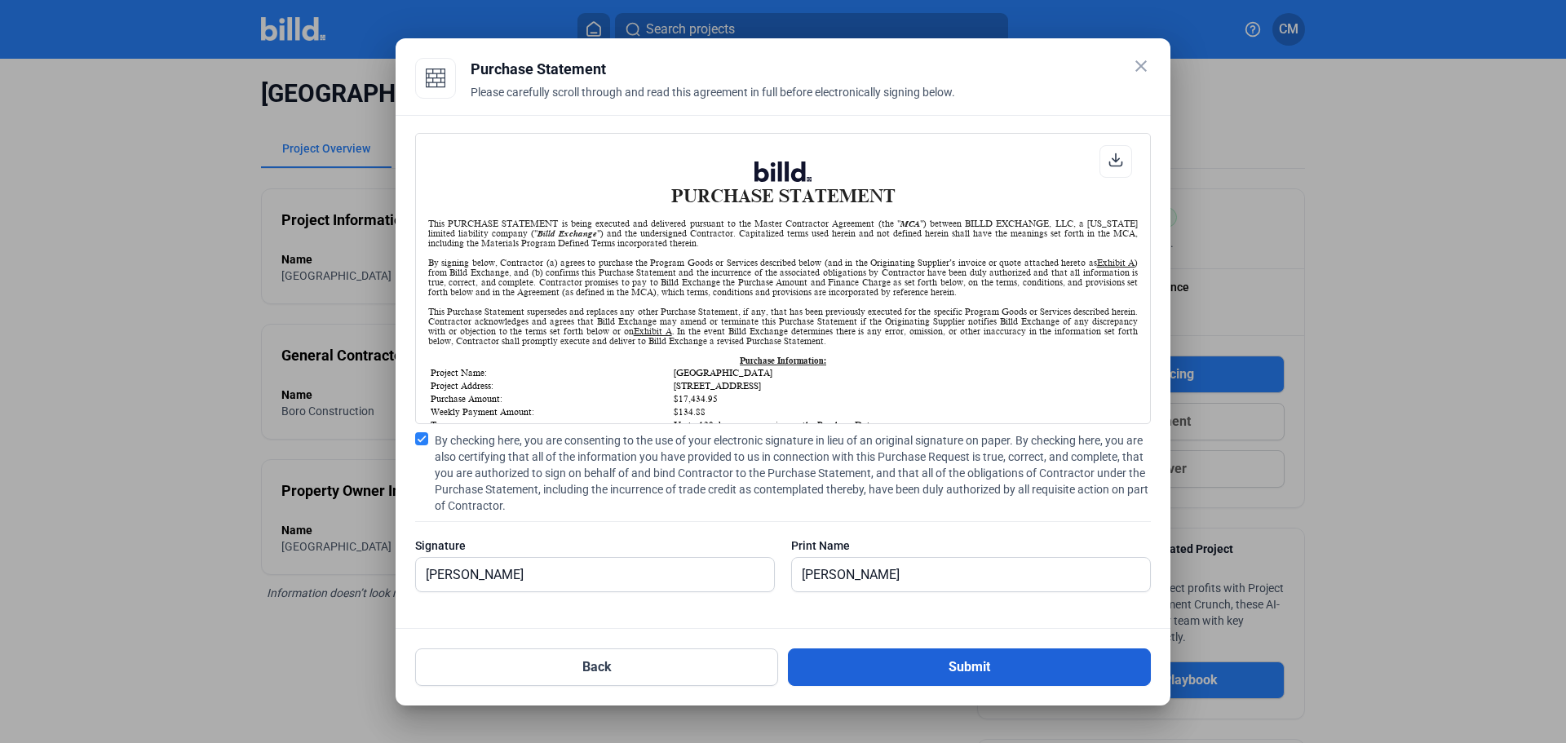
click at [953, 667] on button "Submit" at bounding box center [969, 667] width 363 height 38
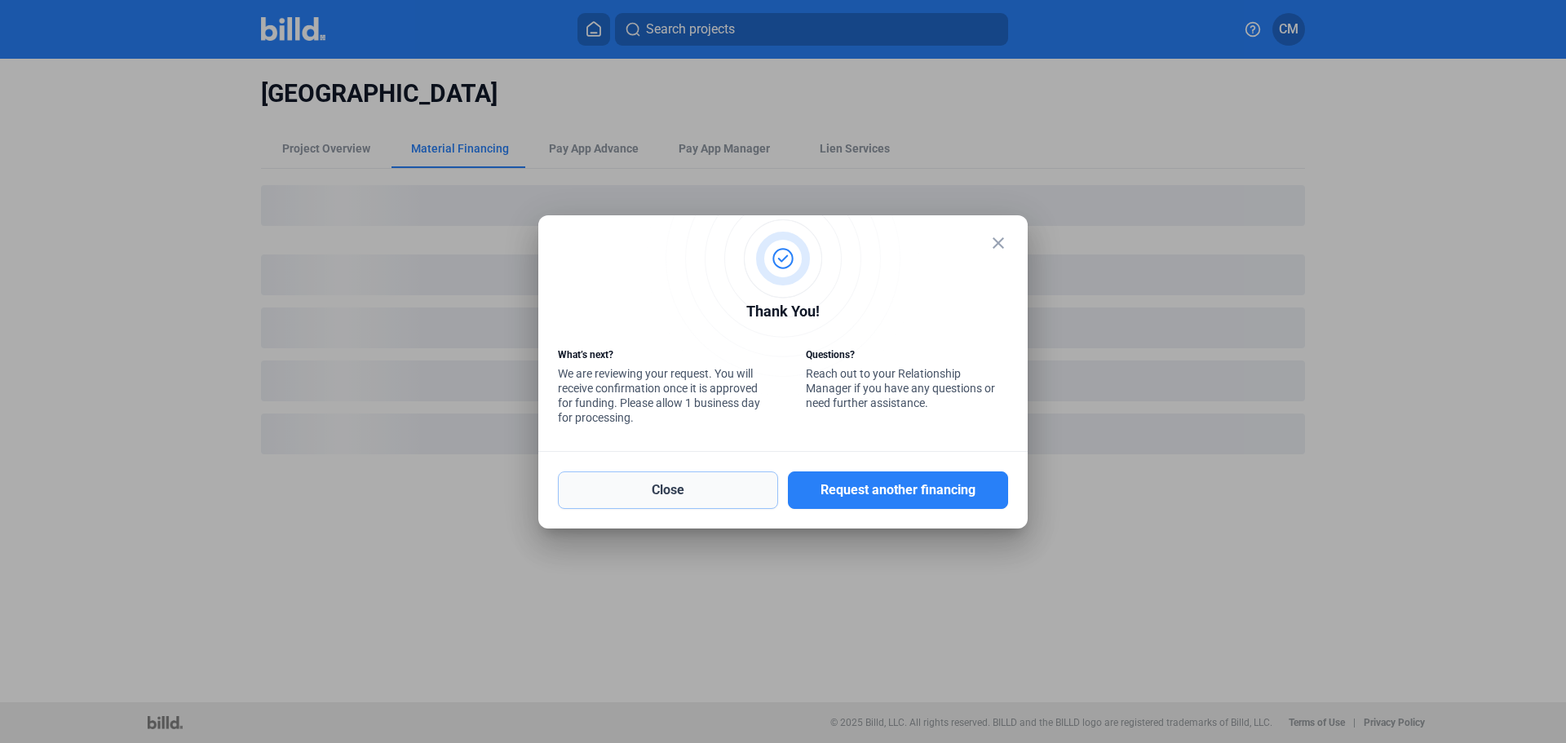
click at [701, 489] on button "Close" at bounding box center [668, 490] width 220 height 38
